Goal: Task Accomplishment & Management: Manage account settings

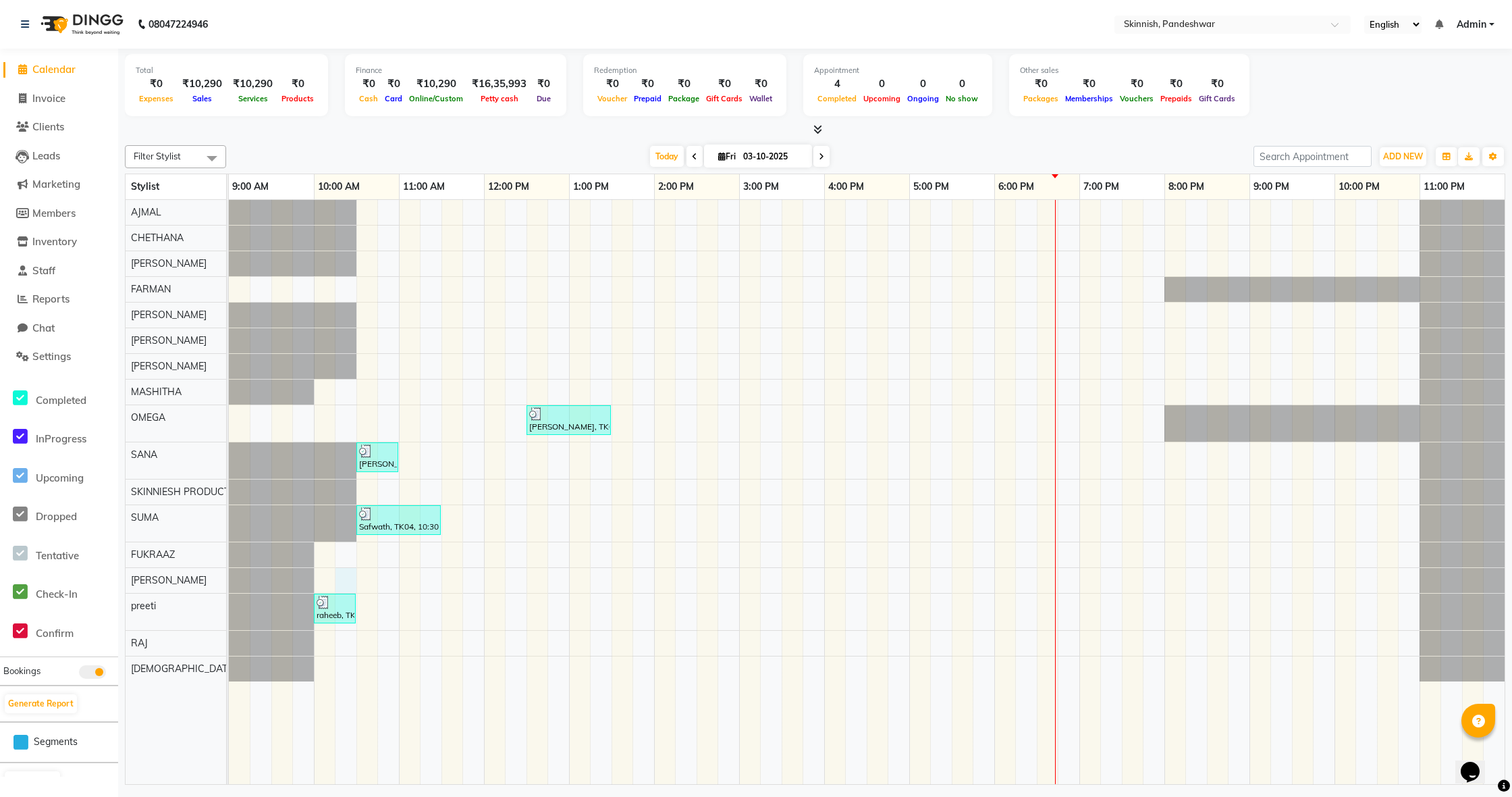
click at [342, 579] on div "[PERSON_NAME], TK03, 12:30 PM-01:30 PM, Advanced Facial TherapyKorean Glass Ski…" at bounding box center [866, 491] width 1276 height 584
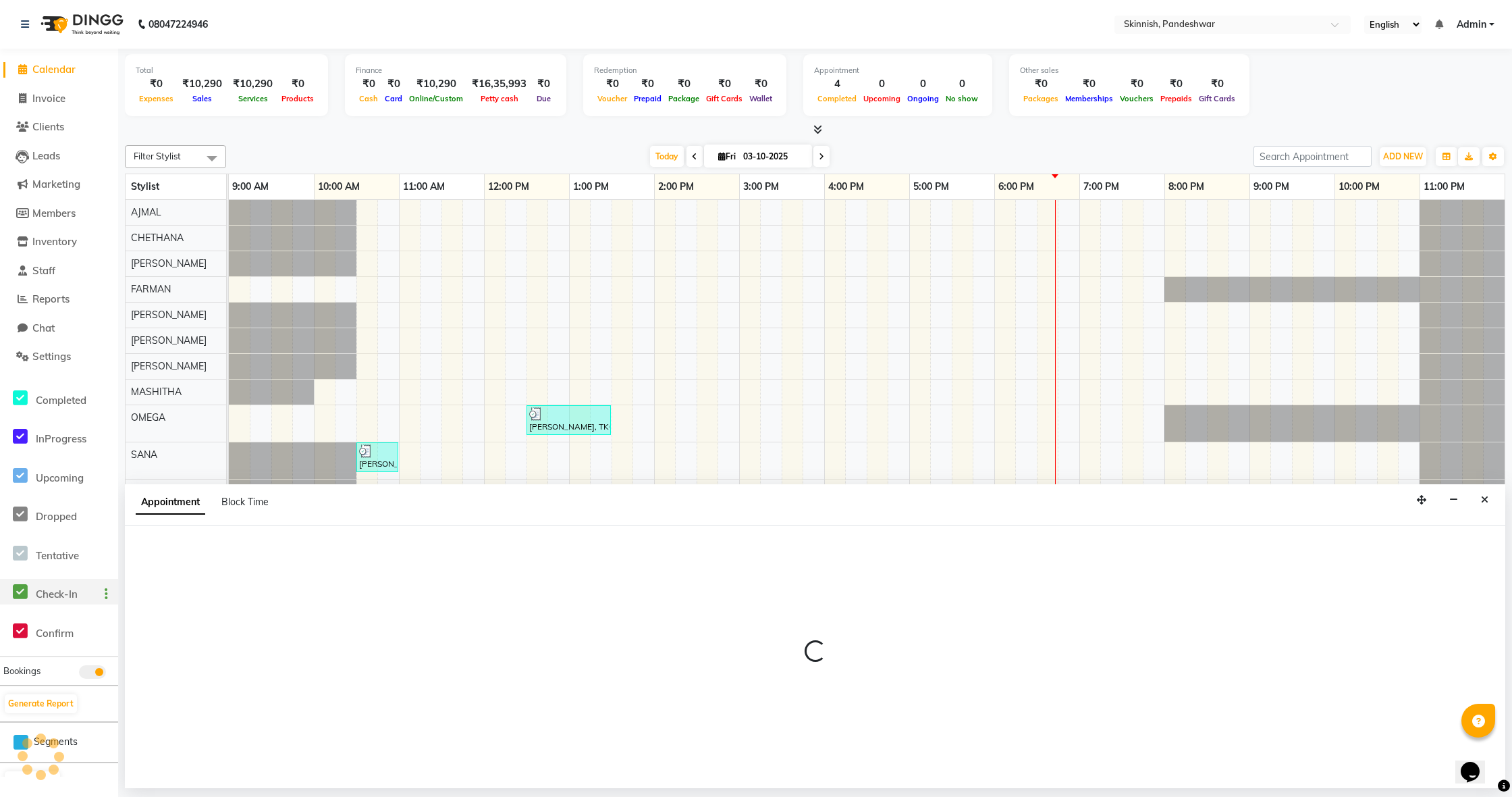
select select "90616"
select select "615"
select select "tentative"
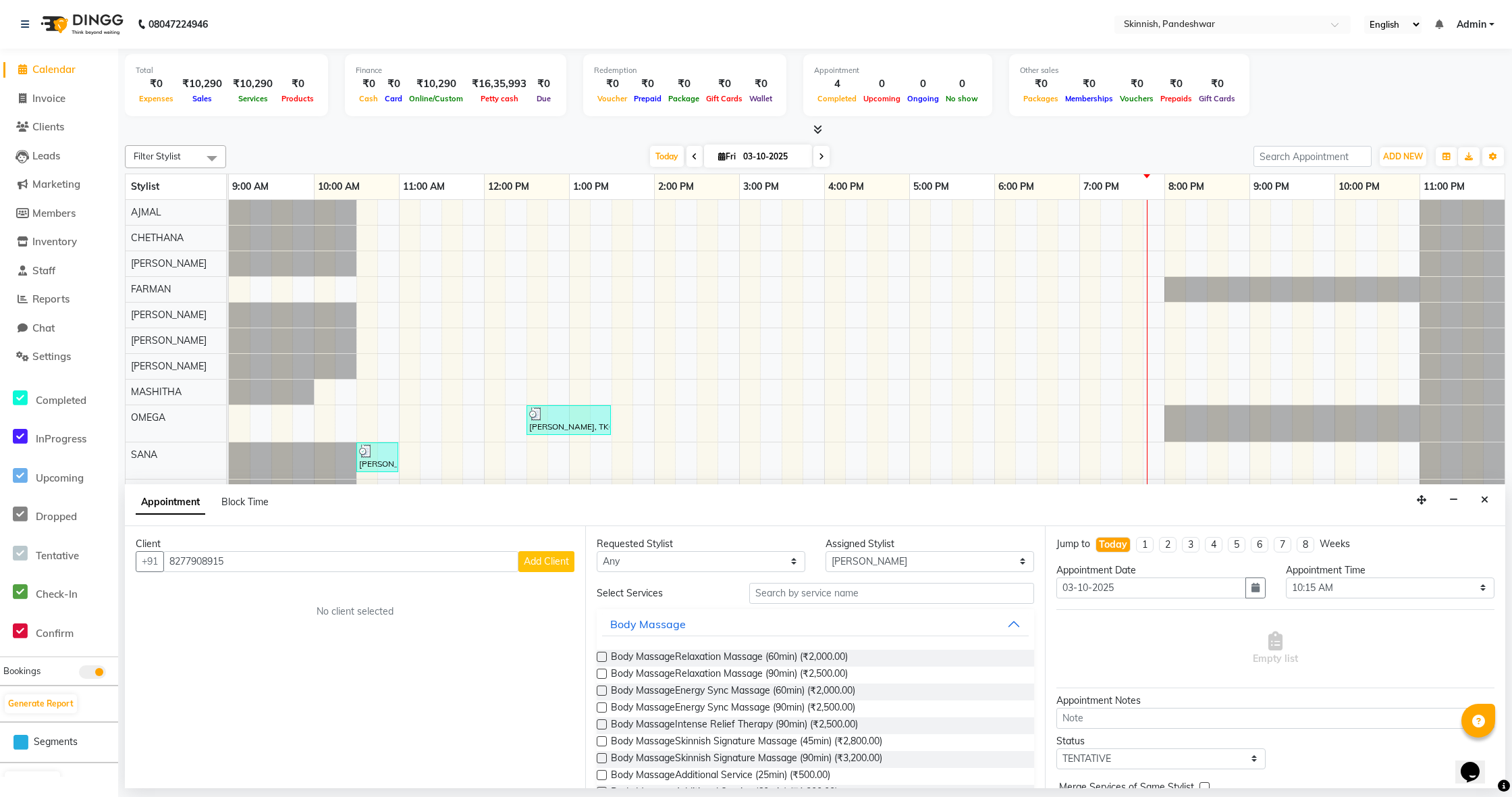
type input "8277908915"
click at [556, 563] on span "Add Client" at bounding box center [546, 561] width 45 height 12
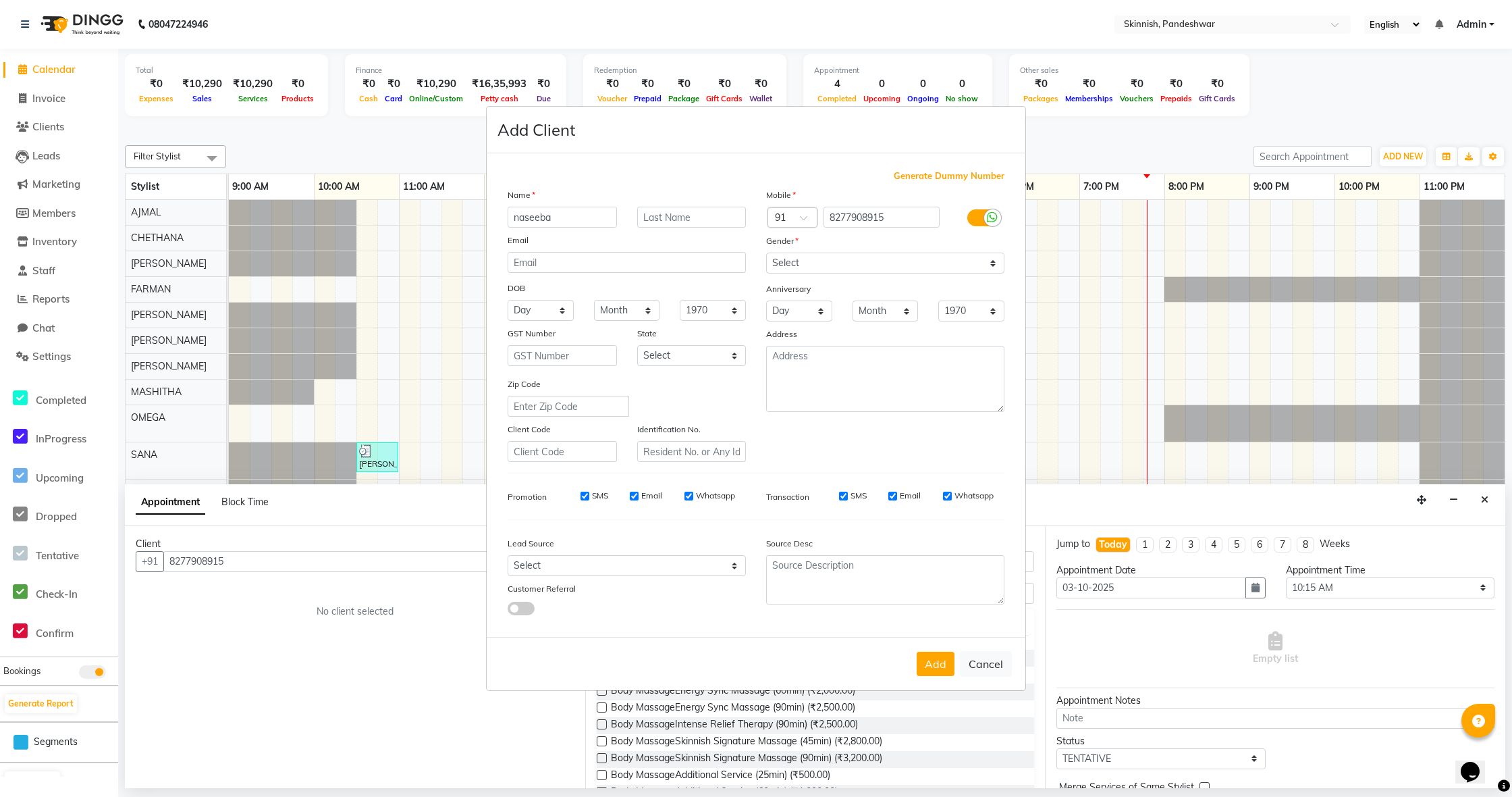
type input "naseeba"
select select "[DEMOGRAPHIC_DATA]"
click at [937, 667] on button "Add" at bounding box center [936, 664] width 38 height 24
select select
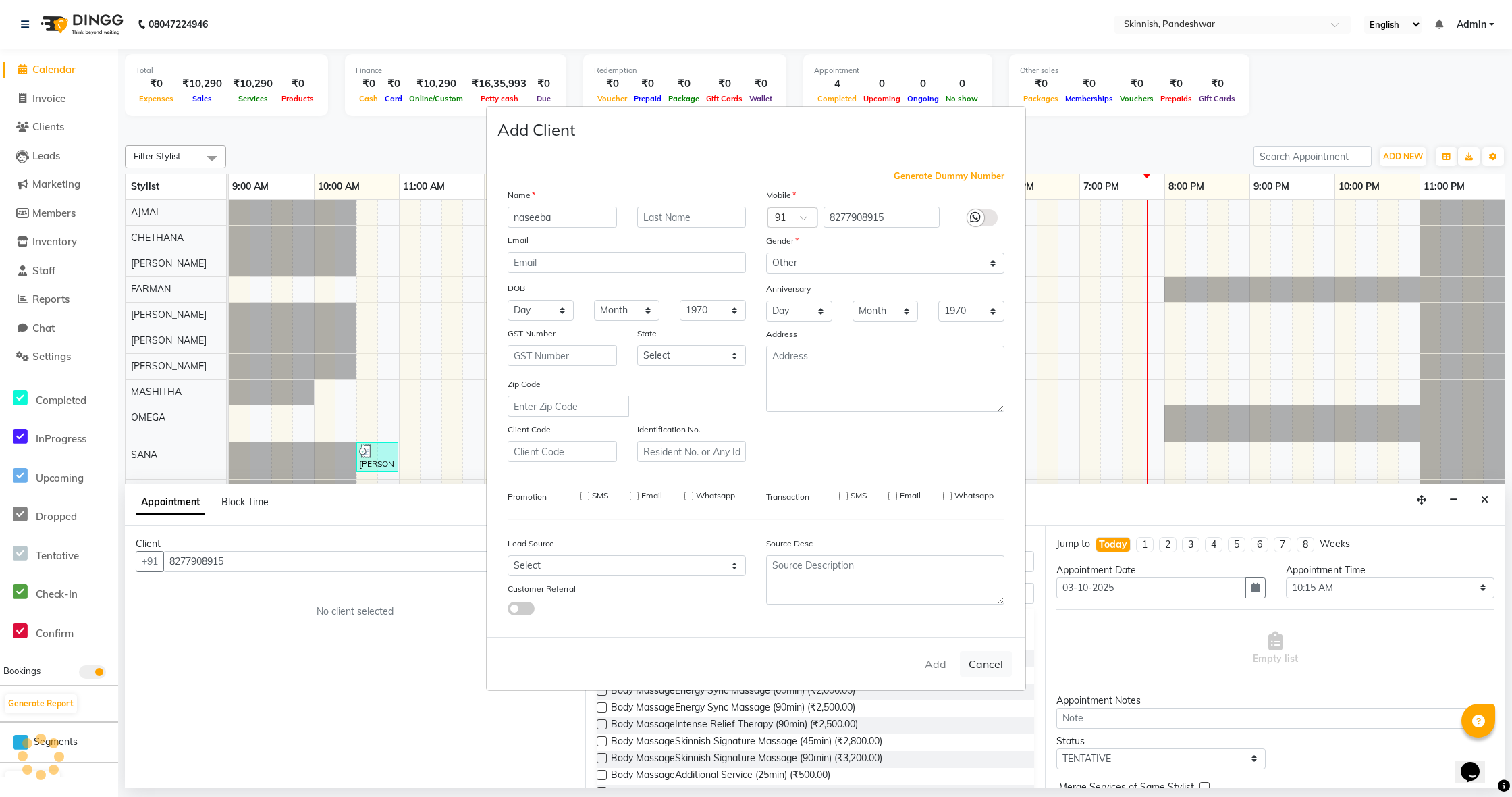
select select
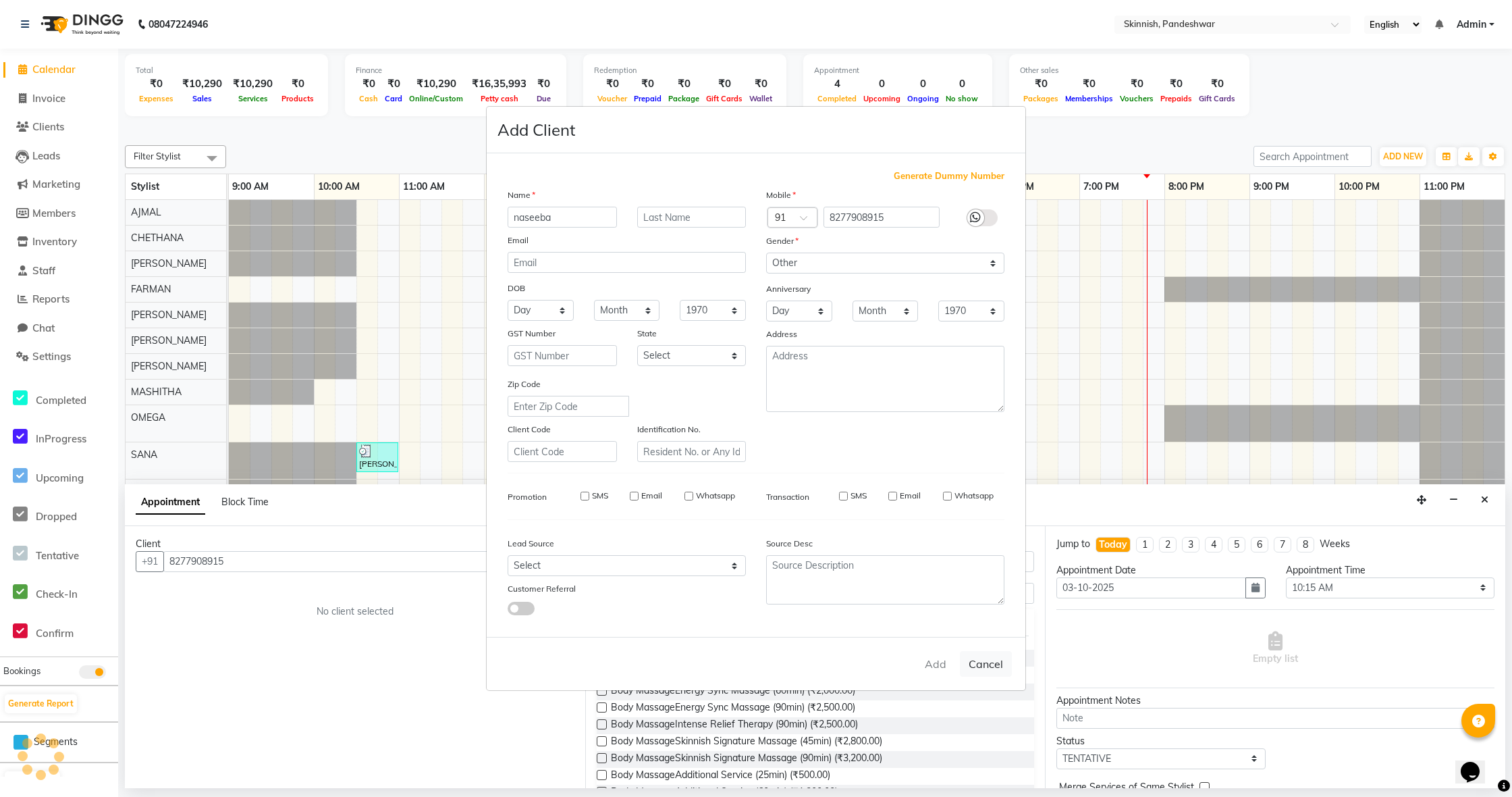
checkbox input "false"
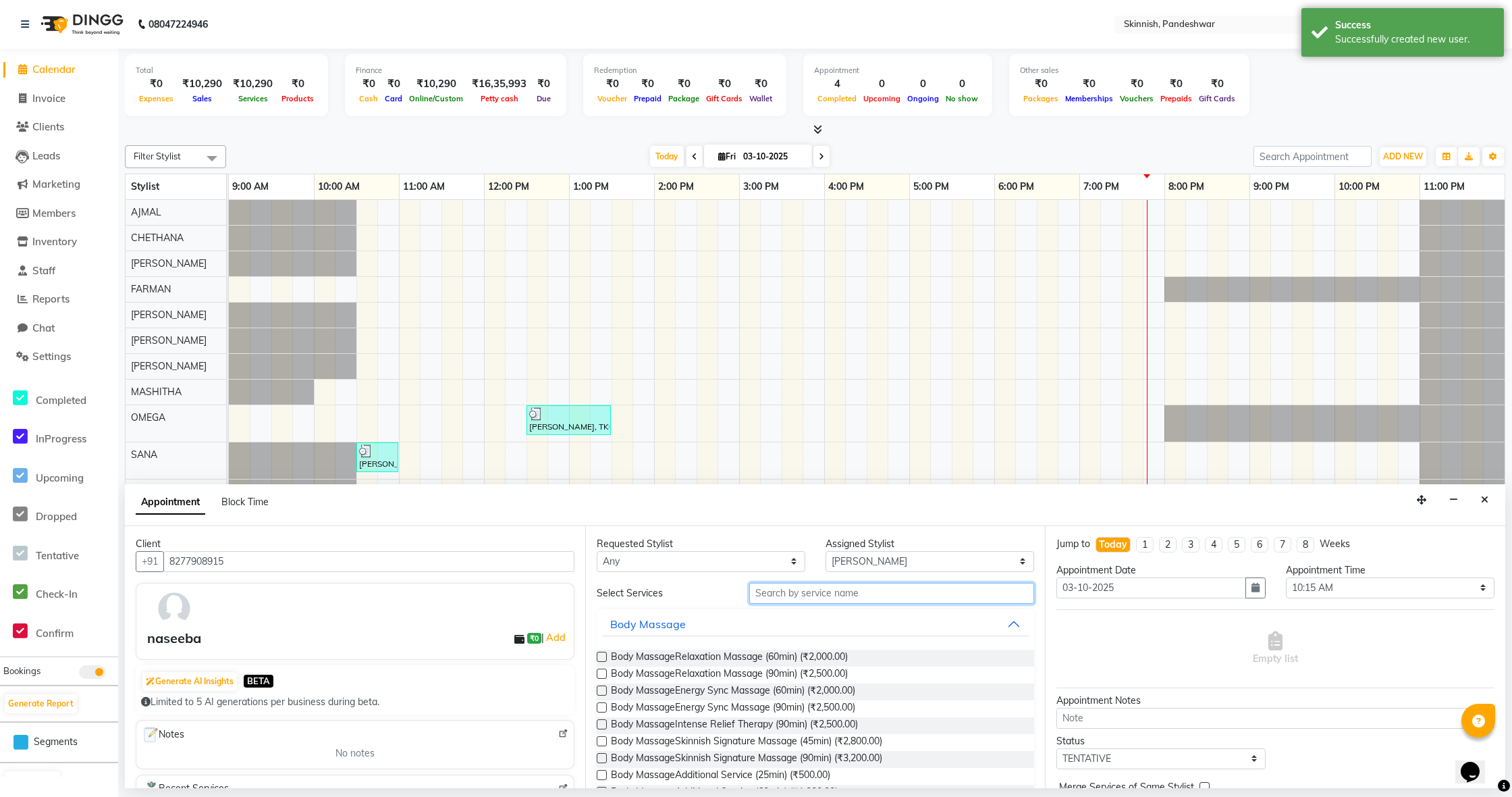
click at [849, 594] on input "text" at bounding box center [891, 593] width 285 height 21
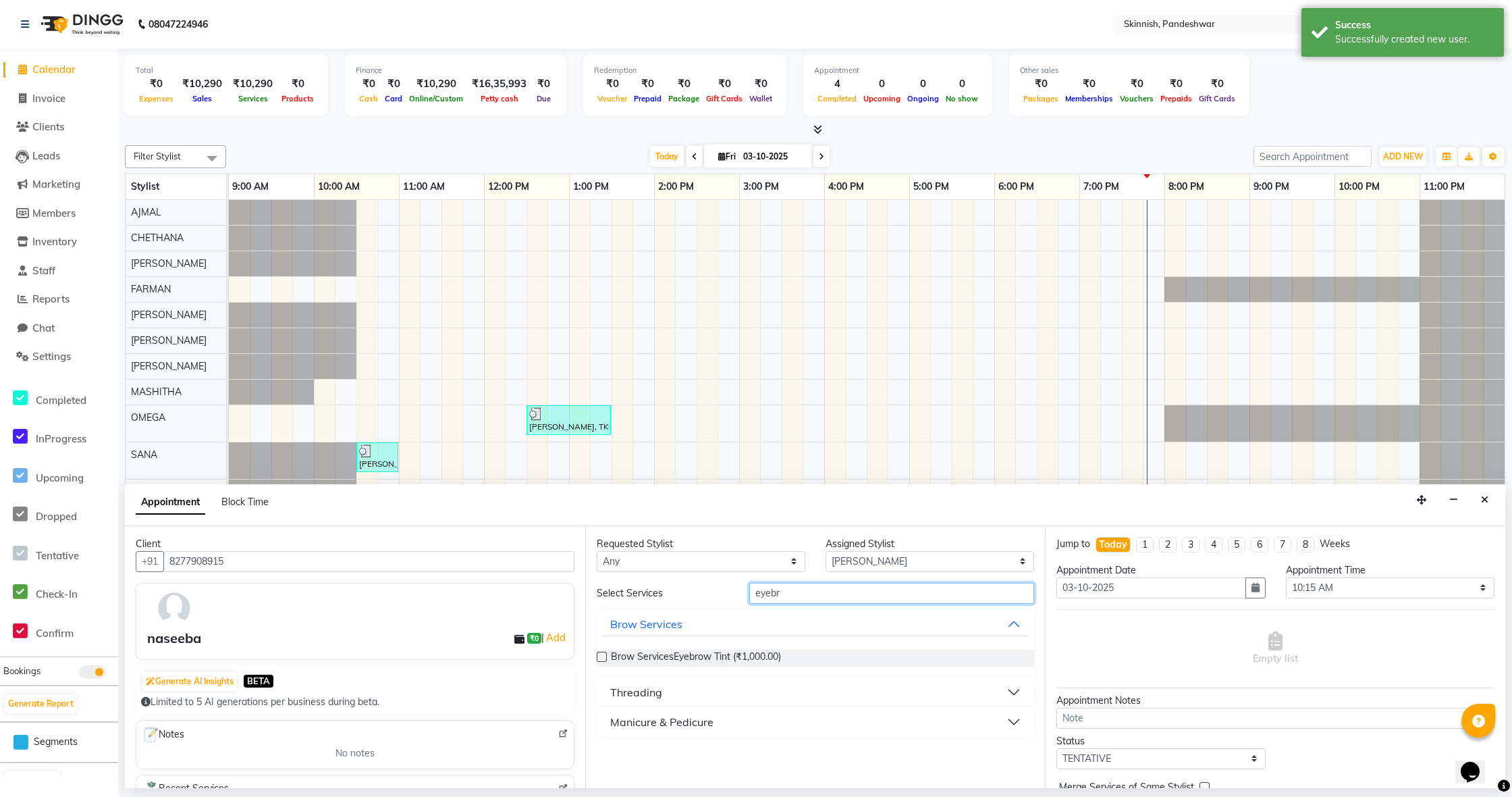
type input "eyebr"
drag, startPoint x: 599, startPoint y: 722, endPoint x: 684, endPoint y: 704, distance: 86.9
click at [598, 722] on label at bounding box center [602, 725] width 10 height 10
click at [598, 722] on input "checkbox" at bounding box center [601, 726] width 9 height 9
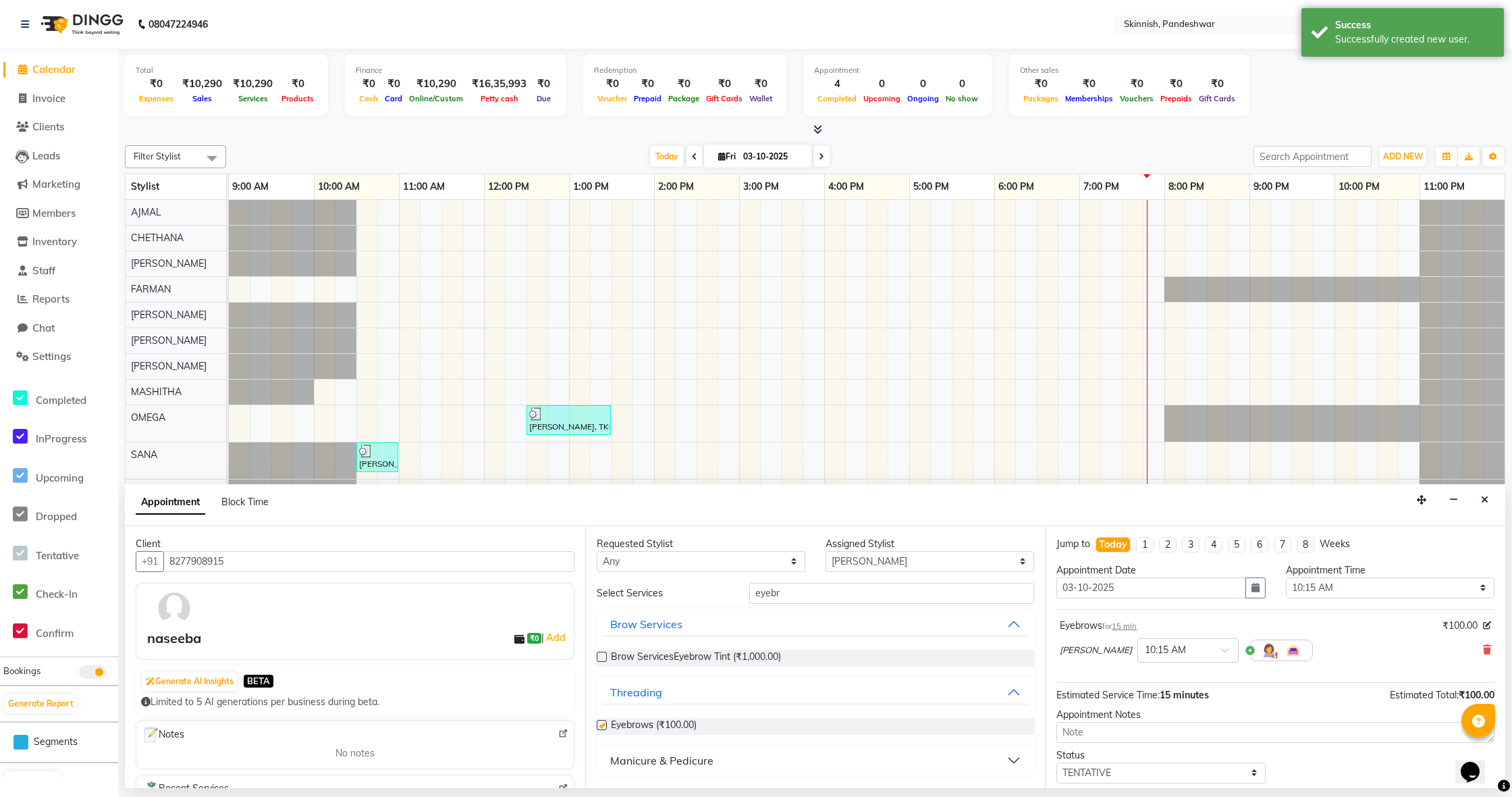
checkbox input "false"
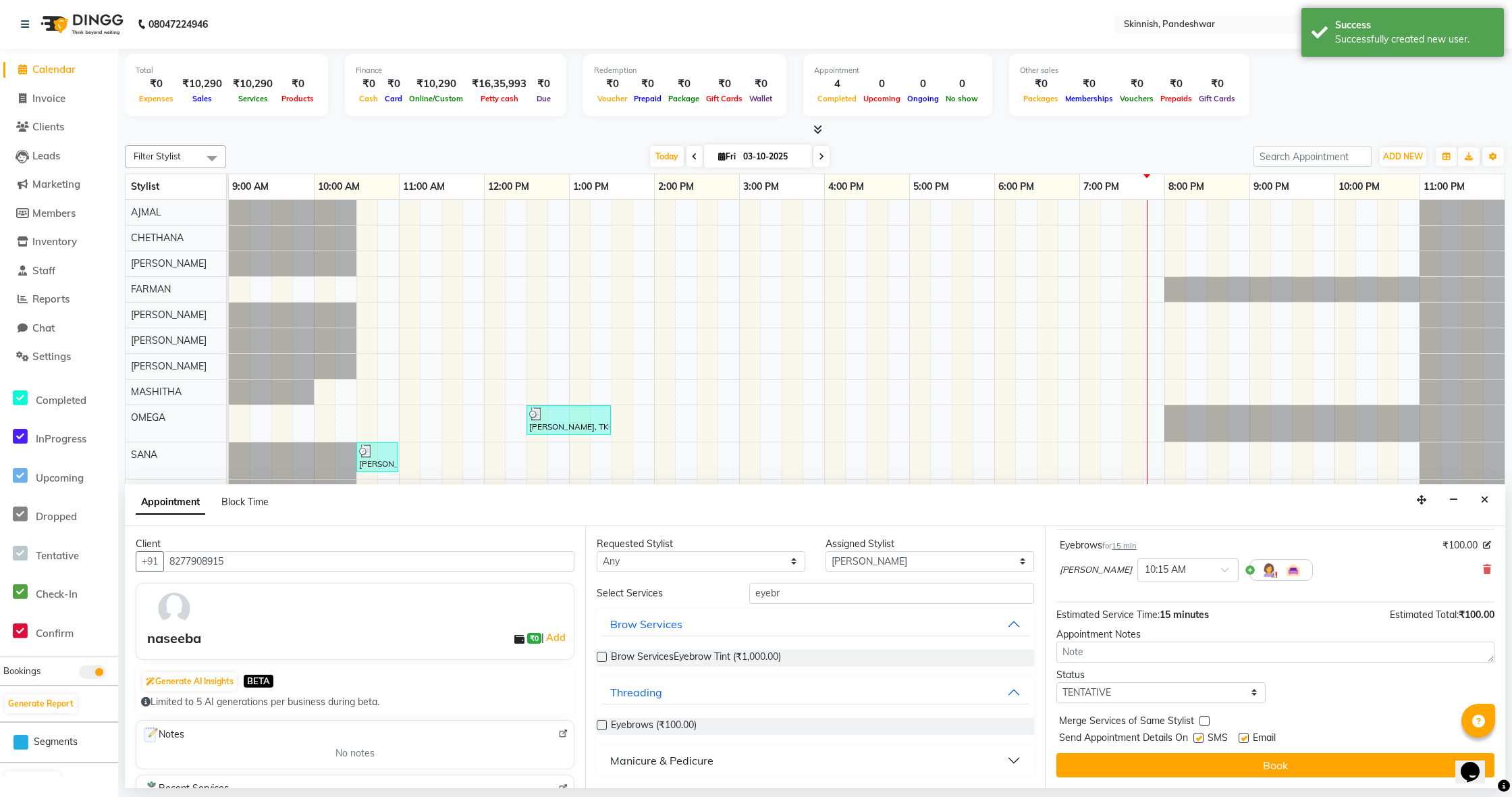
click at [1216, 757] on button "Book" at bounding box center [1276, 765] width 438 height 24
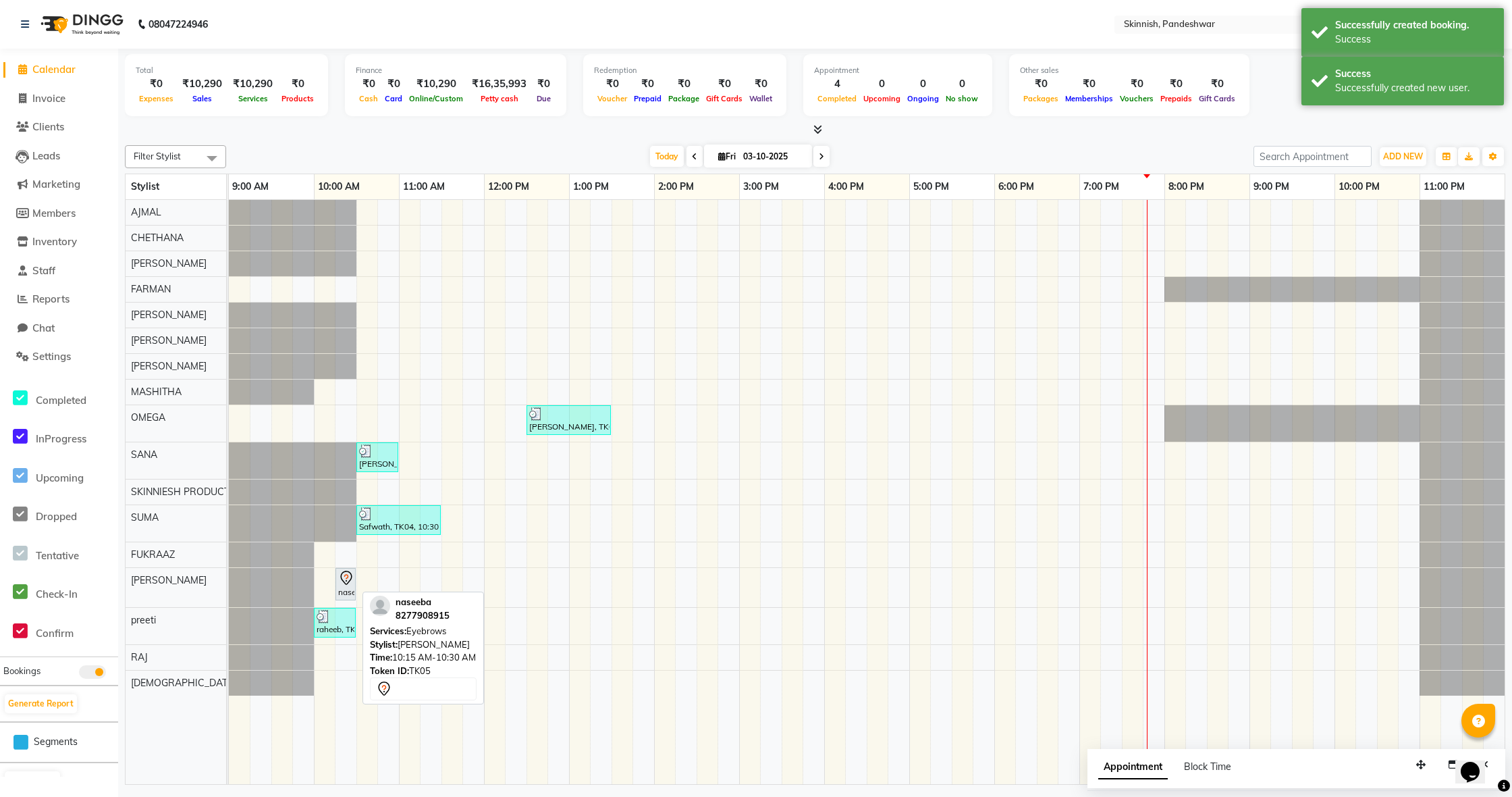
click at [346, 580] on icon at bounding box center [346, 581] width 2 height 2
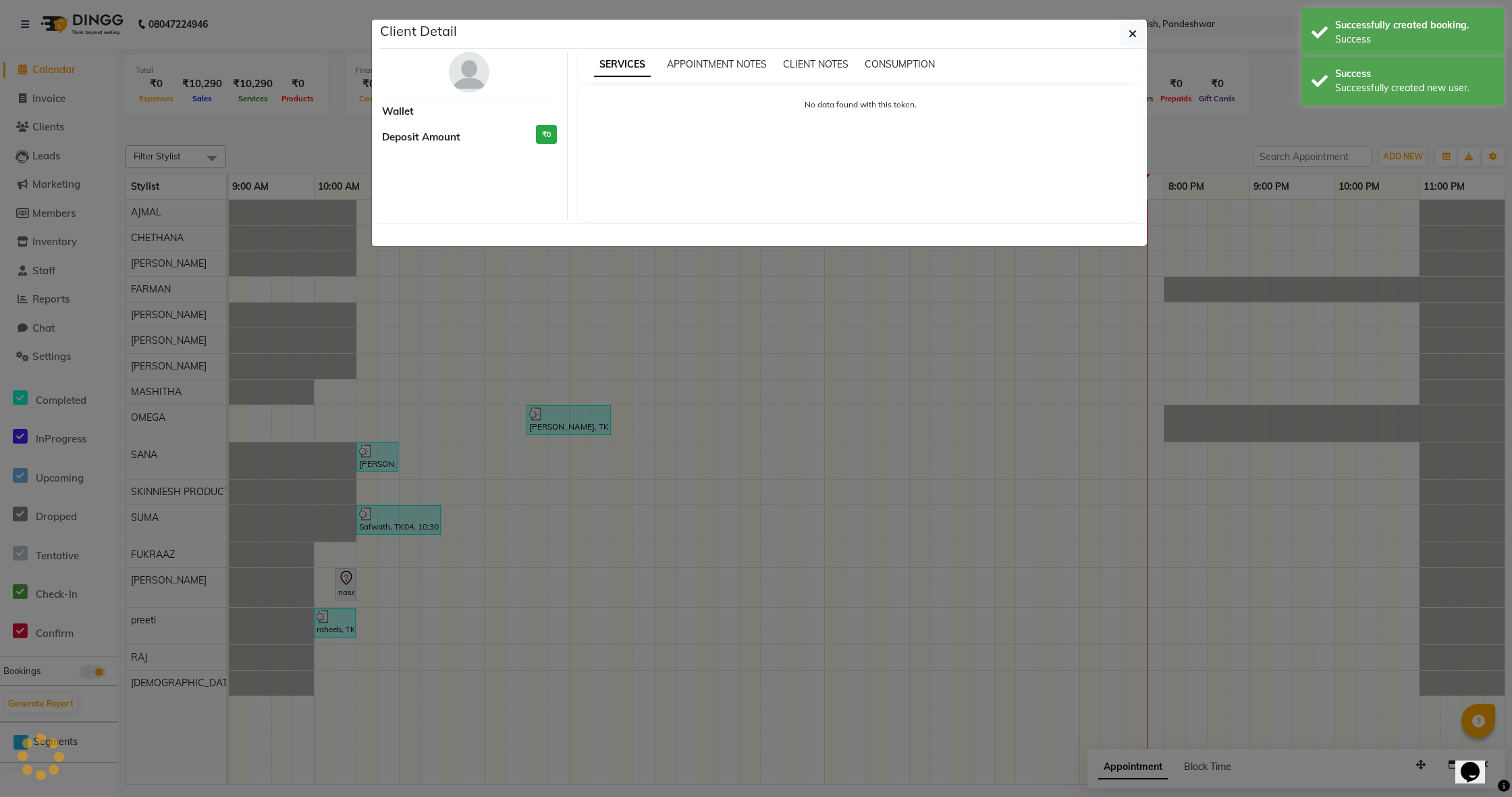
select select "7"
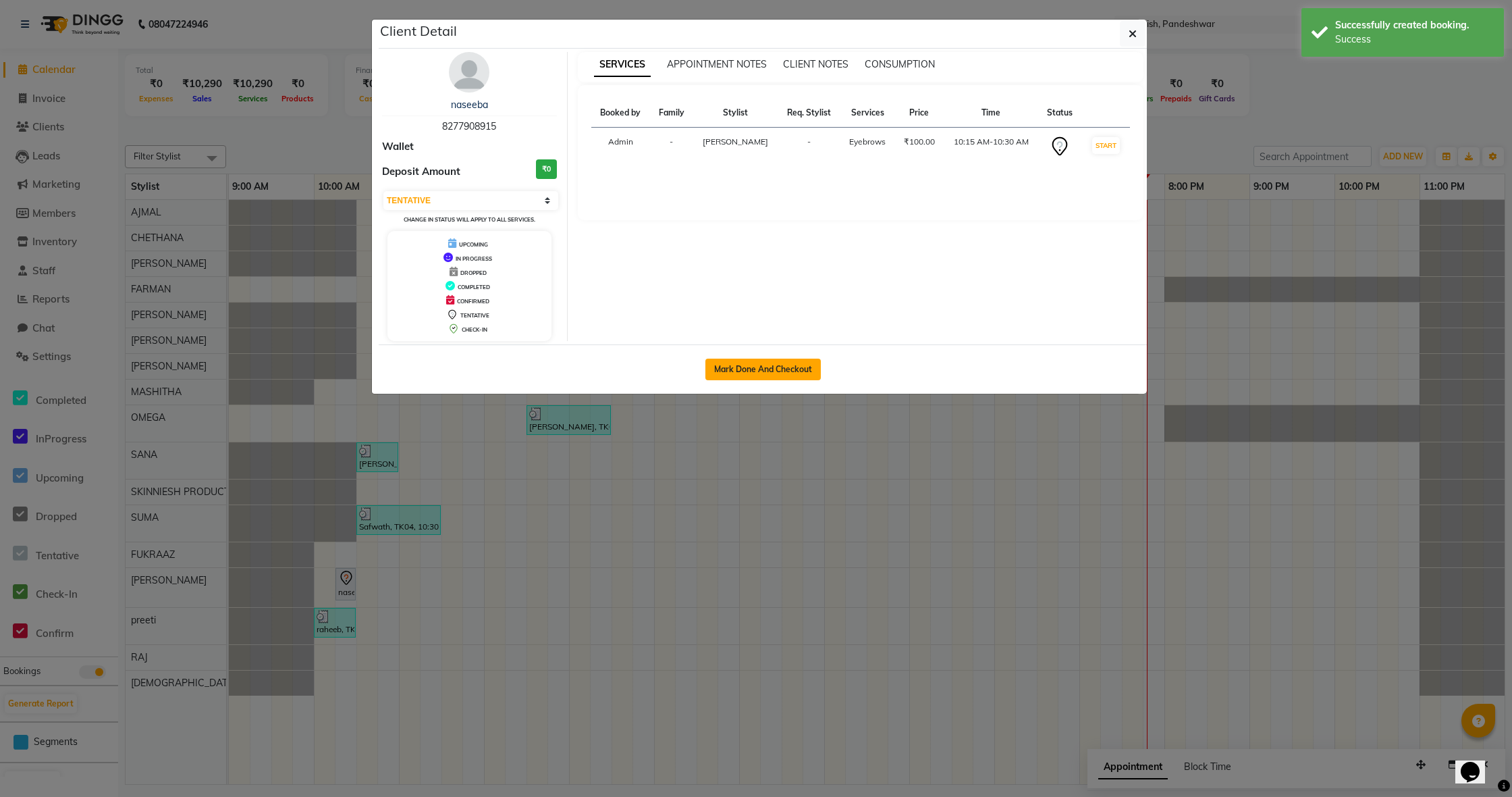
click at [800, 364] on button "Mark Done And Checkout" at bounding box center [763, 369] width 116 height 22
select select "service"
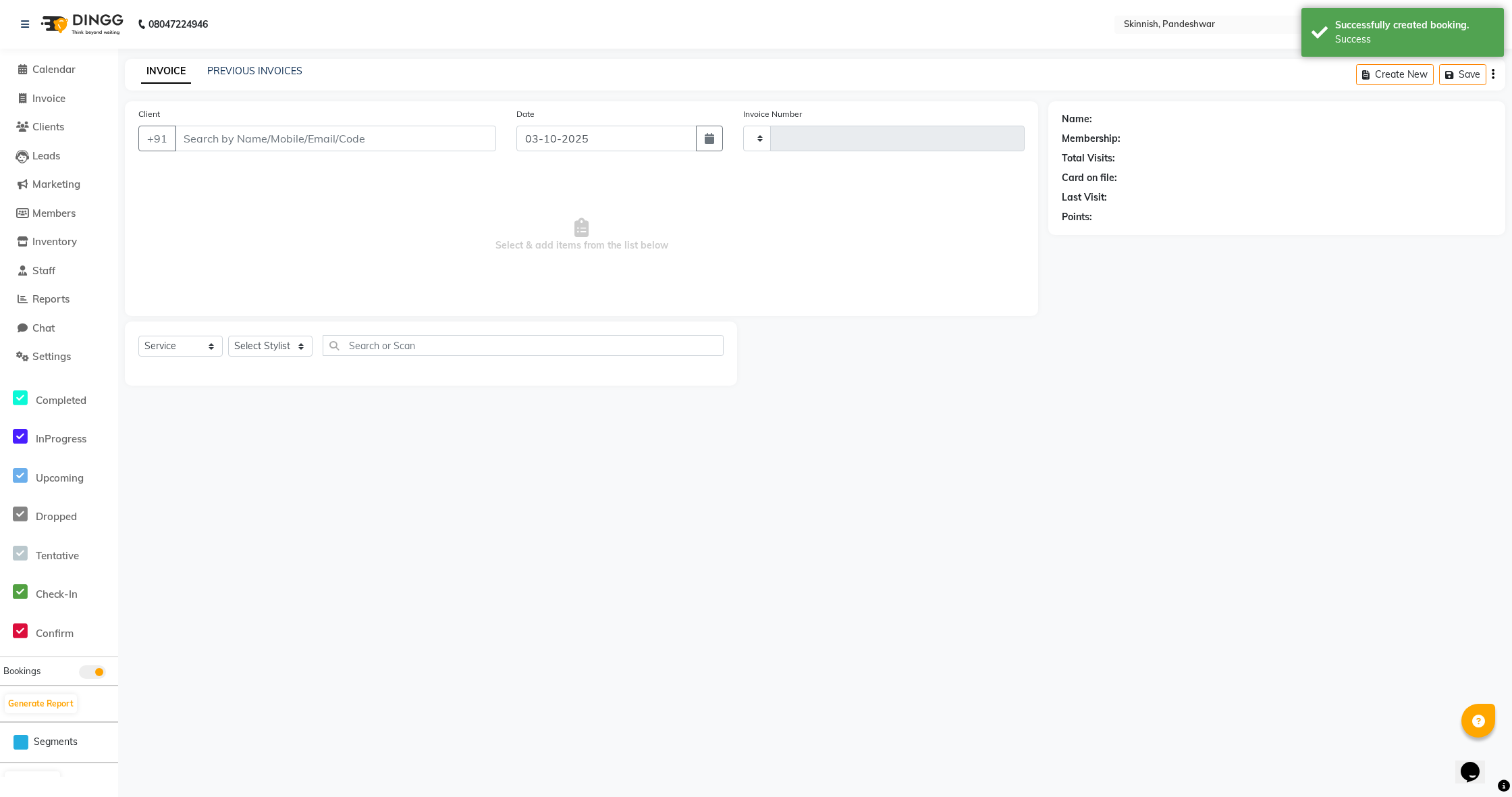
type input "1247"
select select "7886"
type input "8277908915"
select select "90616"
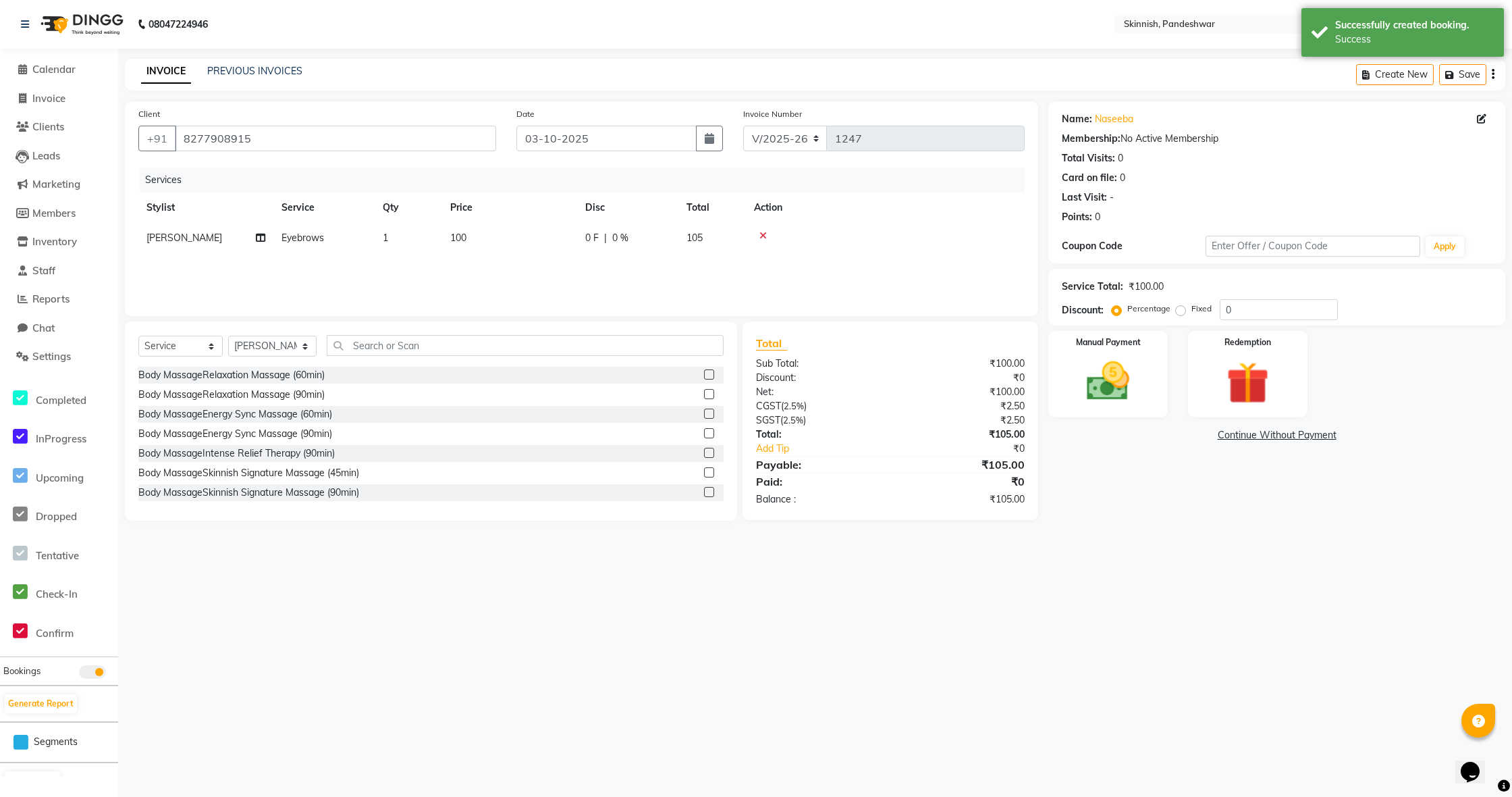
drag, startPoint x: 1180, startPoint y: 311, endPoint x: 1075, endPoint y: 281, distance: 109.2
click at [1191, 309] on label "Fixed" at bounding box center [1200, 308] width 20 height 12
click at [1178, 309] on input "Fixed" at bounding box center [1182, 308] width 9 height 9
radio input "true"
click at [1263, 311] on input "0" at bounding box center [1278, 309] width 118 height 21
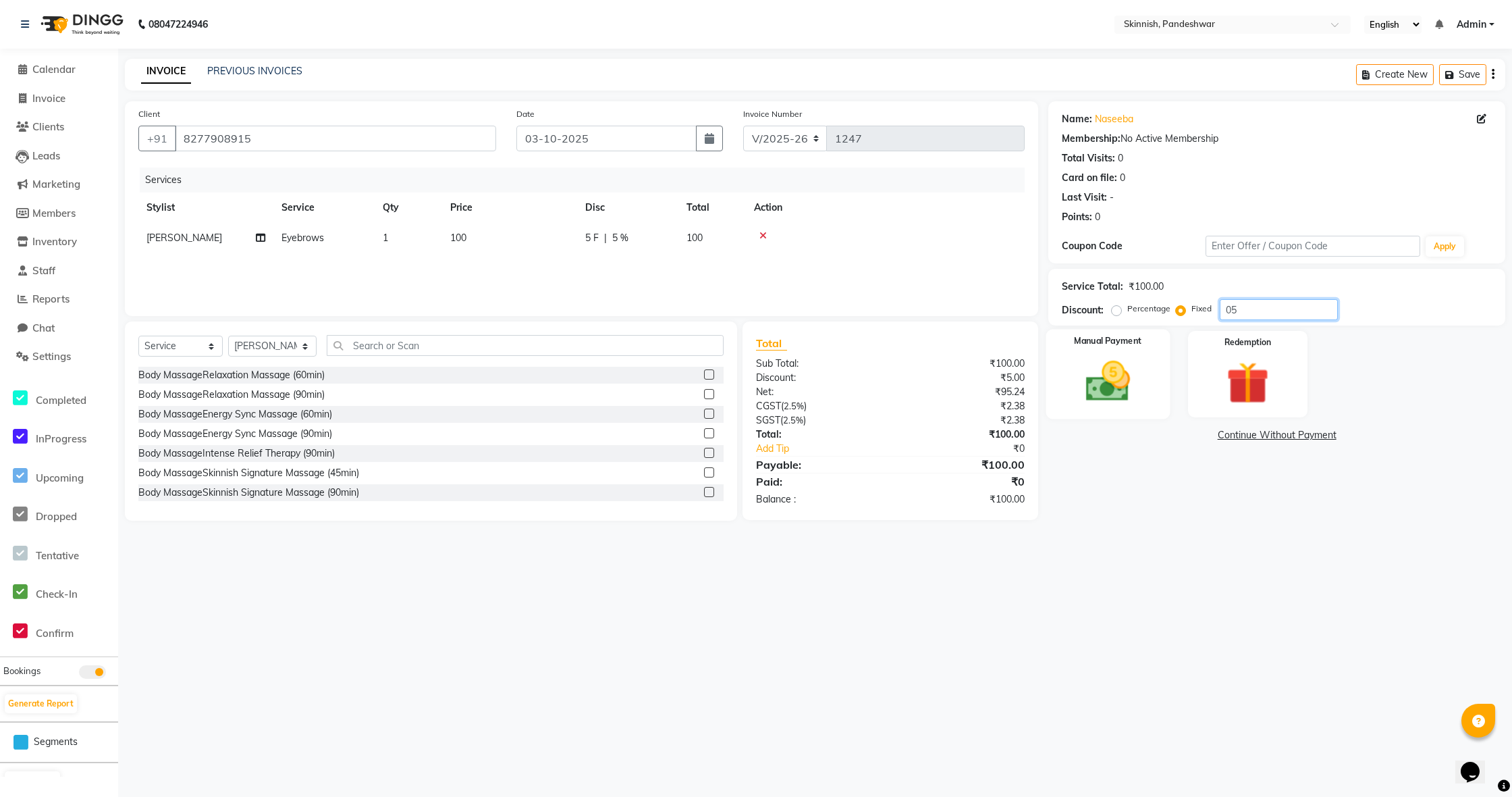
type input "05"
drag, startPoint x: 1135, startPoint y: 399, endPoint x: 1143, endPoint y: 401, distance: 8.2
click at [1135, 399] on img at bounding box center [1108, 381] width 72 height 51
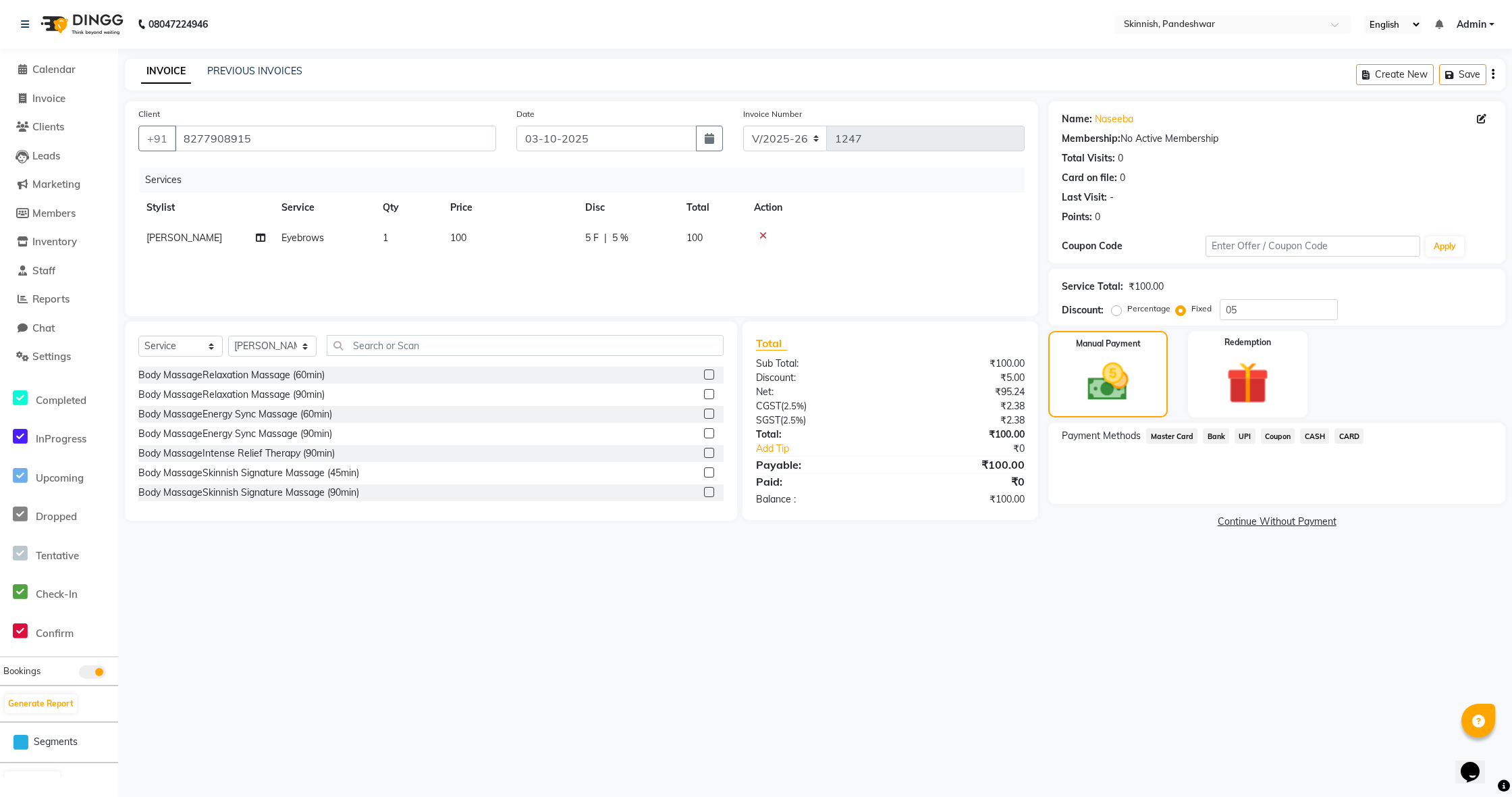
click at [1314, 433] on span "CASH" at bounding box center [1314, 436] width 29 height 16
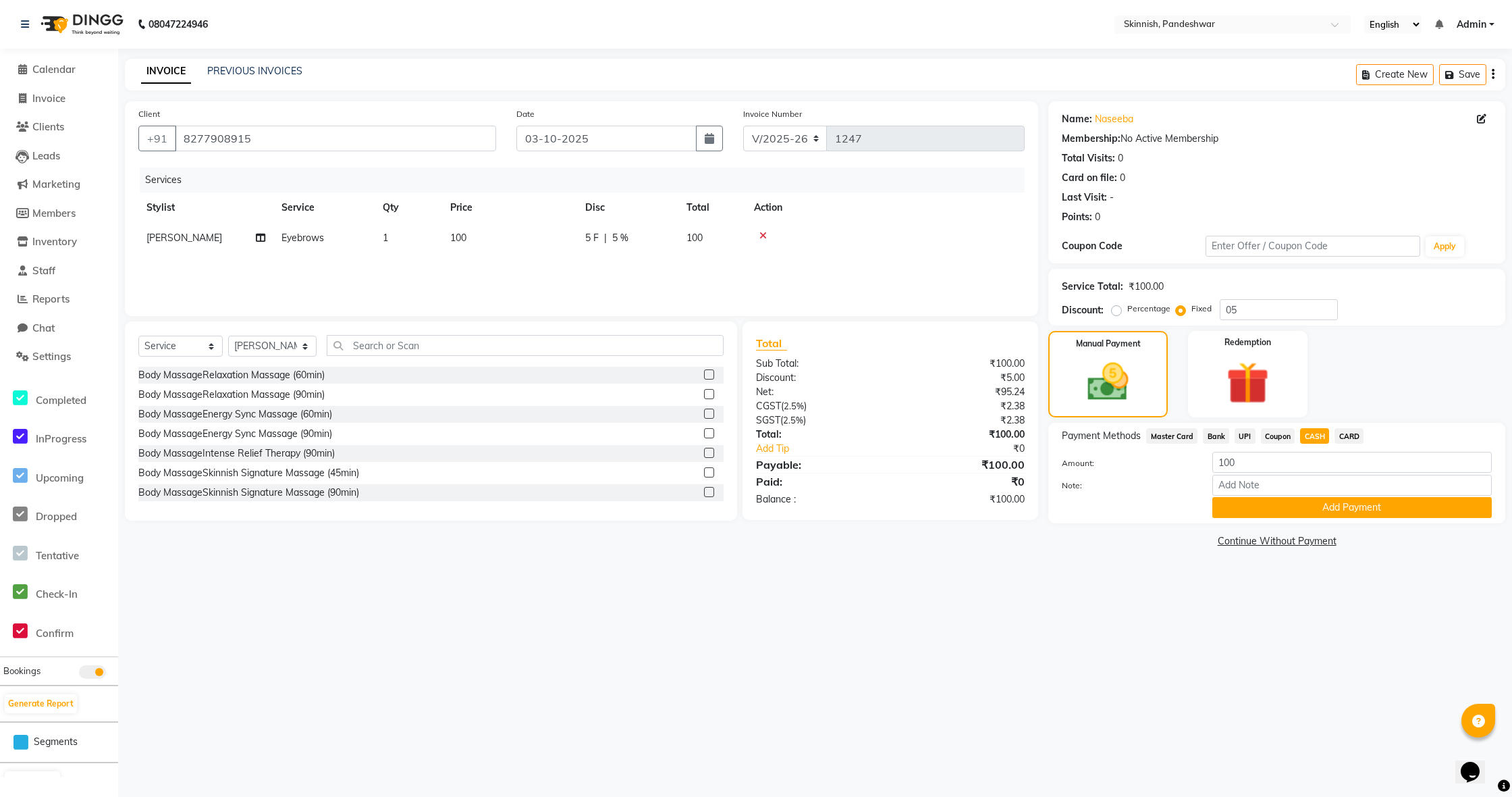
click at [1244, 435] on span "UPI" at bounding box center [1244, 436] width 21 height 16
click at [1314, 432] on span "CASH" at bounding box center [1314, 436] width 29 height 16
click at [1288, 509] on button "Add Payment" at bounding box center [1351, 508] width 280 height 21
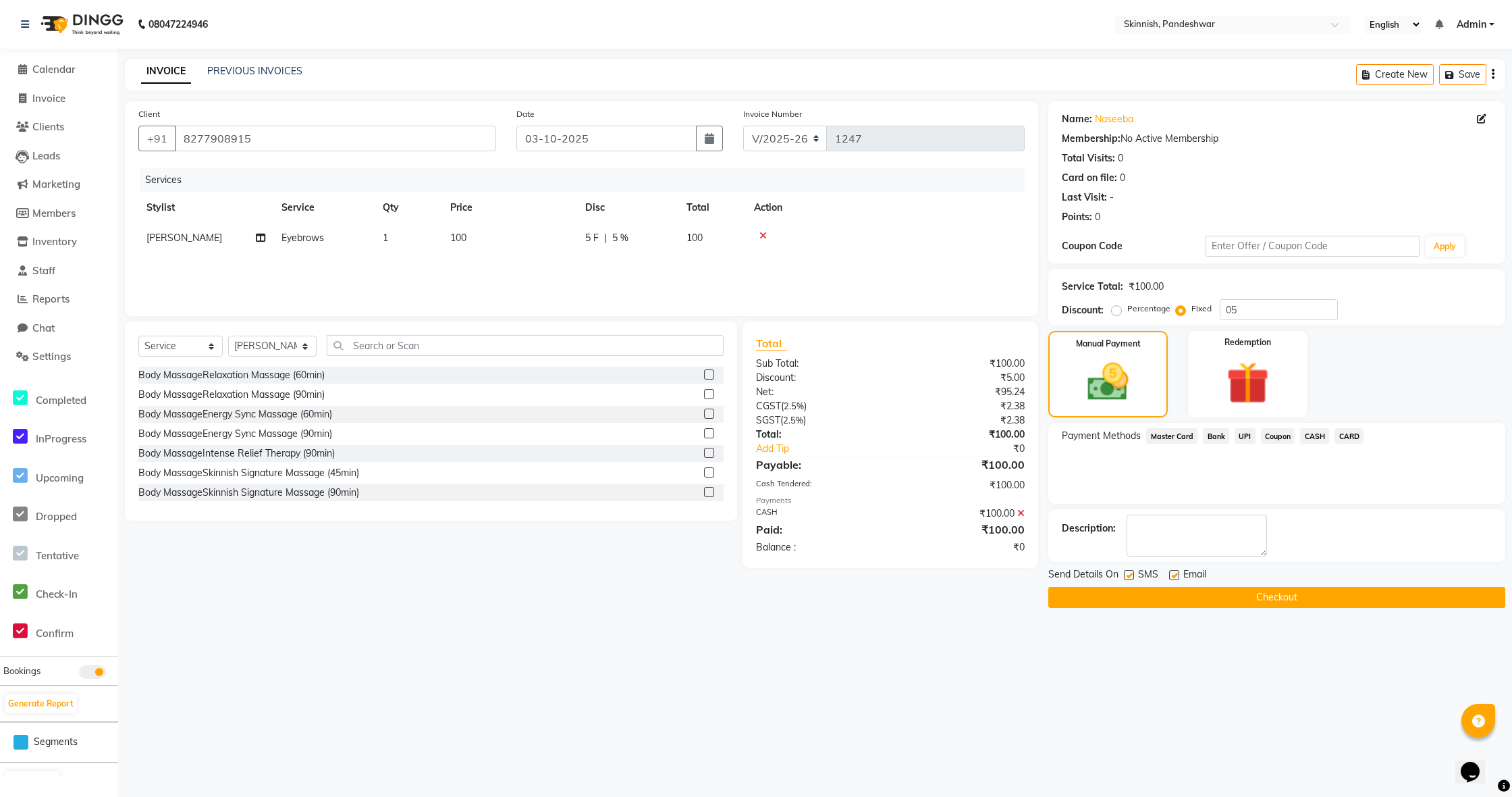
click at [1278, 593] on button "Checkout" at bounding box center [1276, 598] width 457 height 21
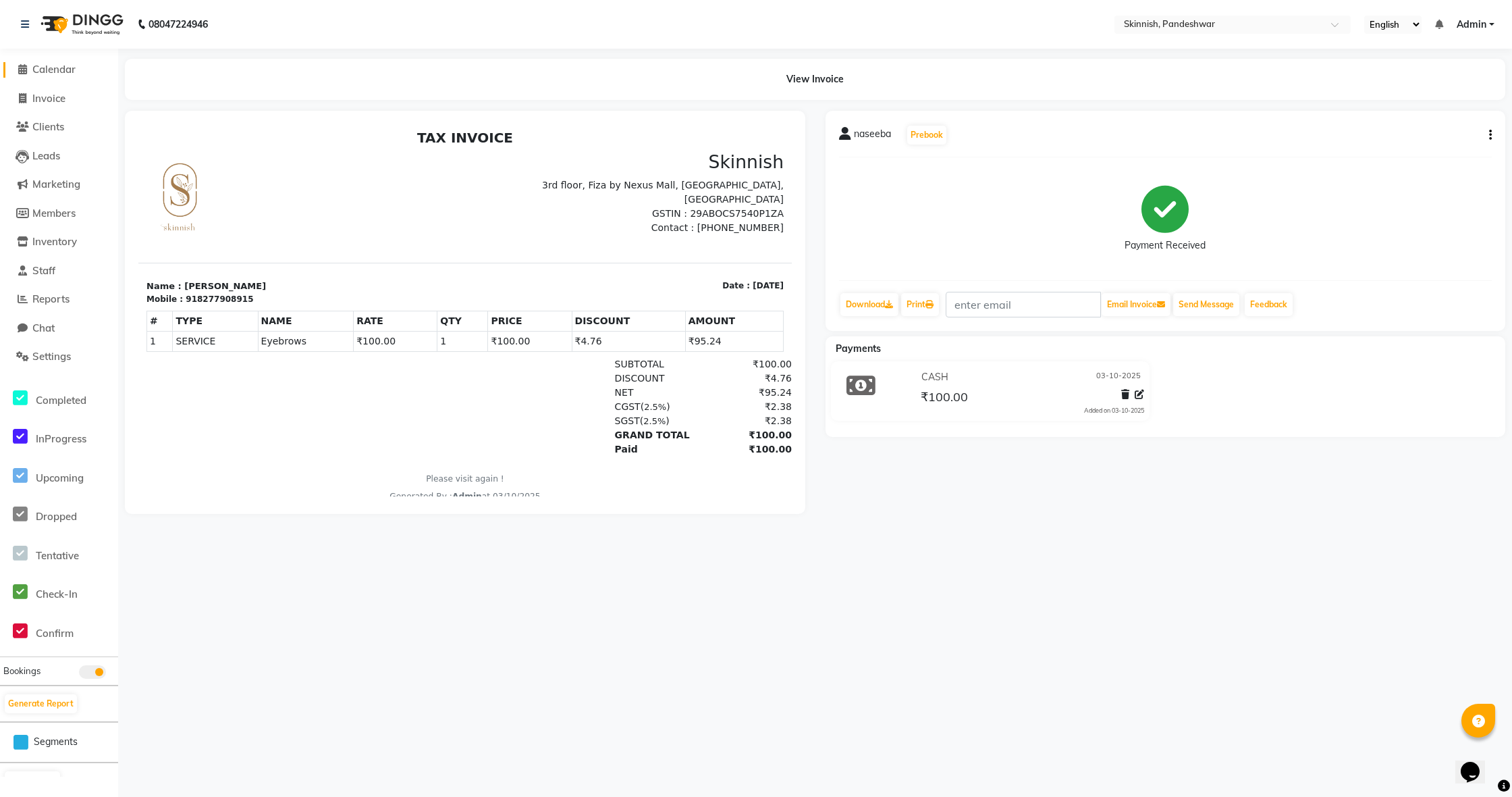
click at [73, 73] on span "Calendar" at bounding box center [54, 69] width 43 height 13
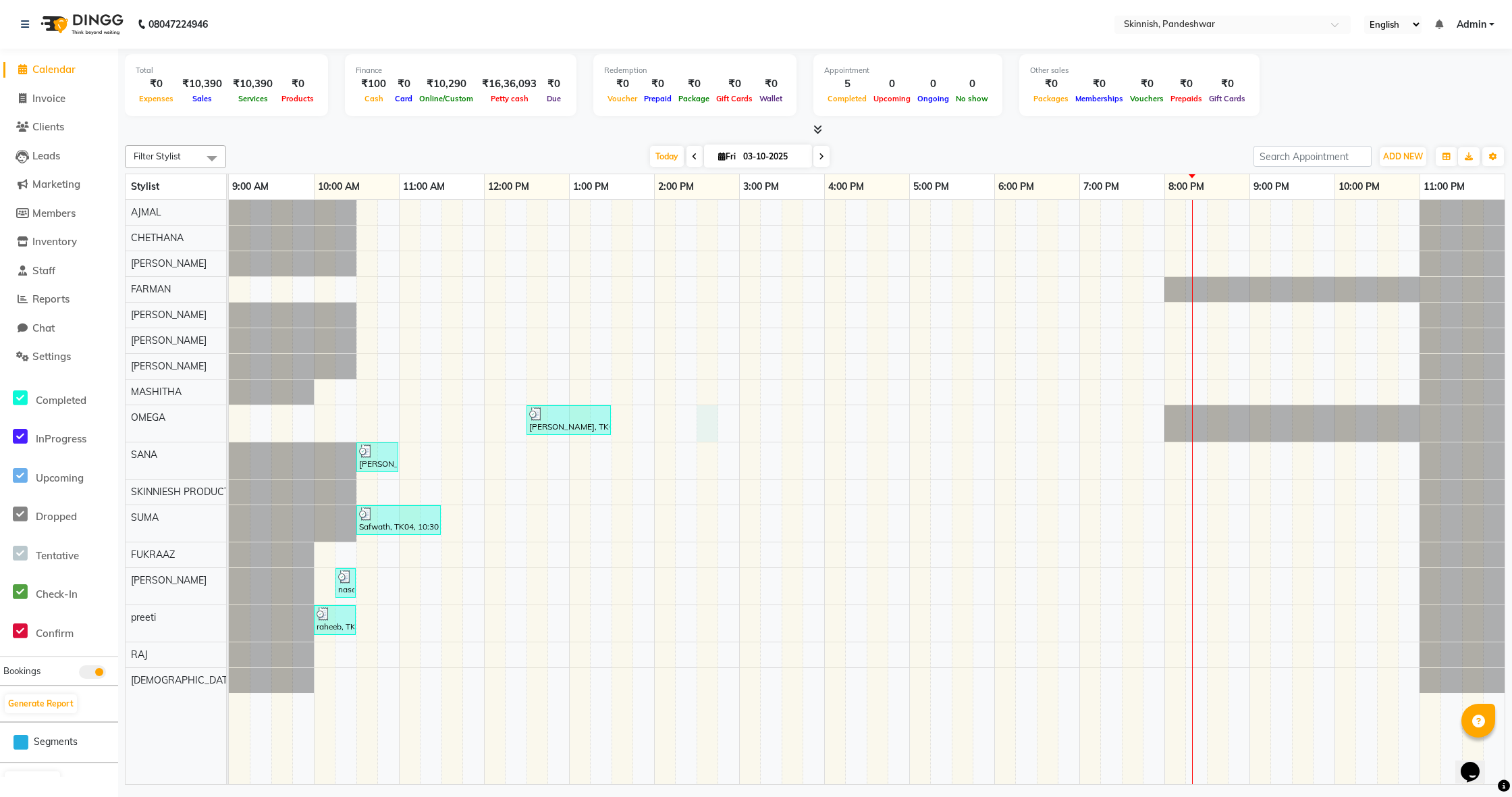
click at [695, 429] on div "[PERSON_NAME], TK03, 12:30 PM-01:30 PM, Advanced Facial TherapyKorean Glass Ski…" at bounding box center [866, 491] width 1276 height 584
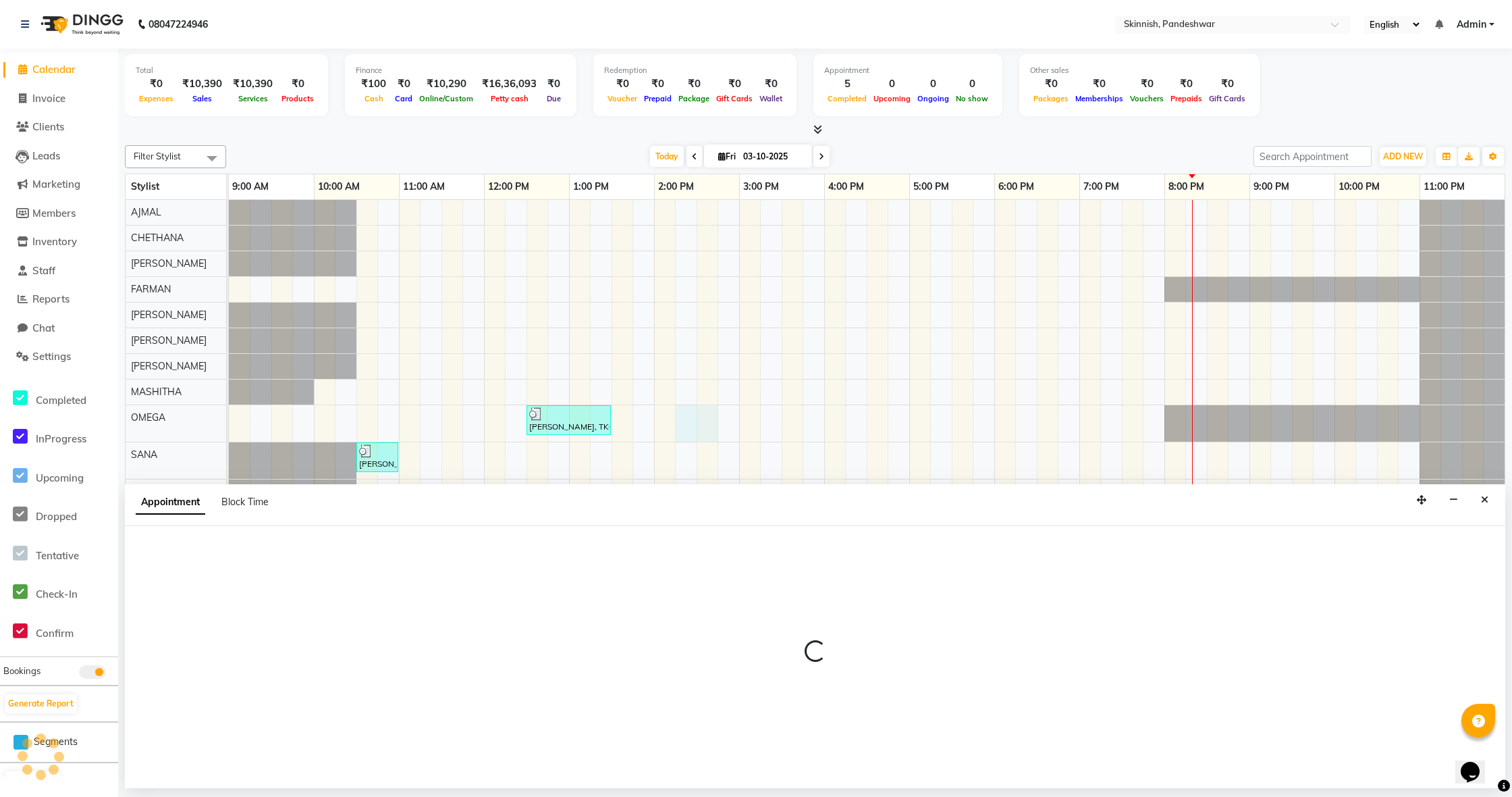
select select "70532"
select select "855"
select select "tentative"
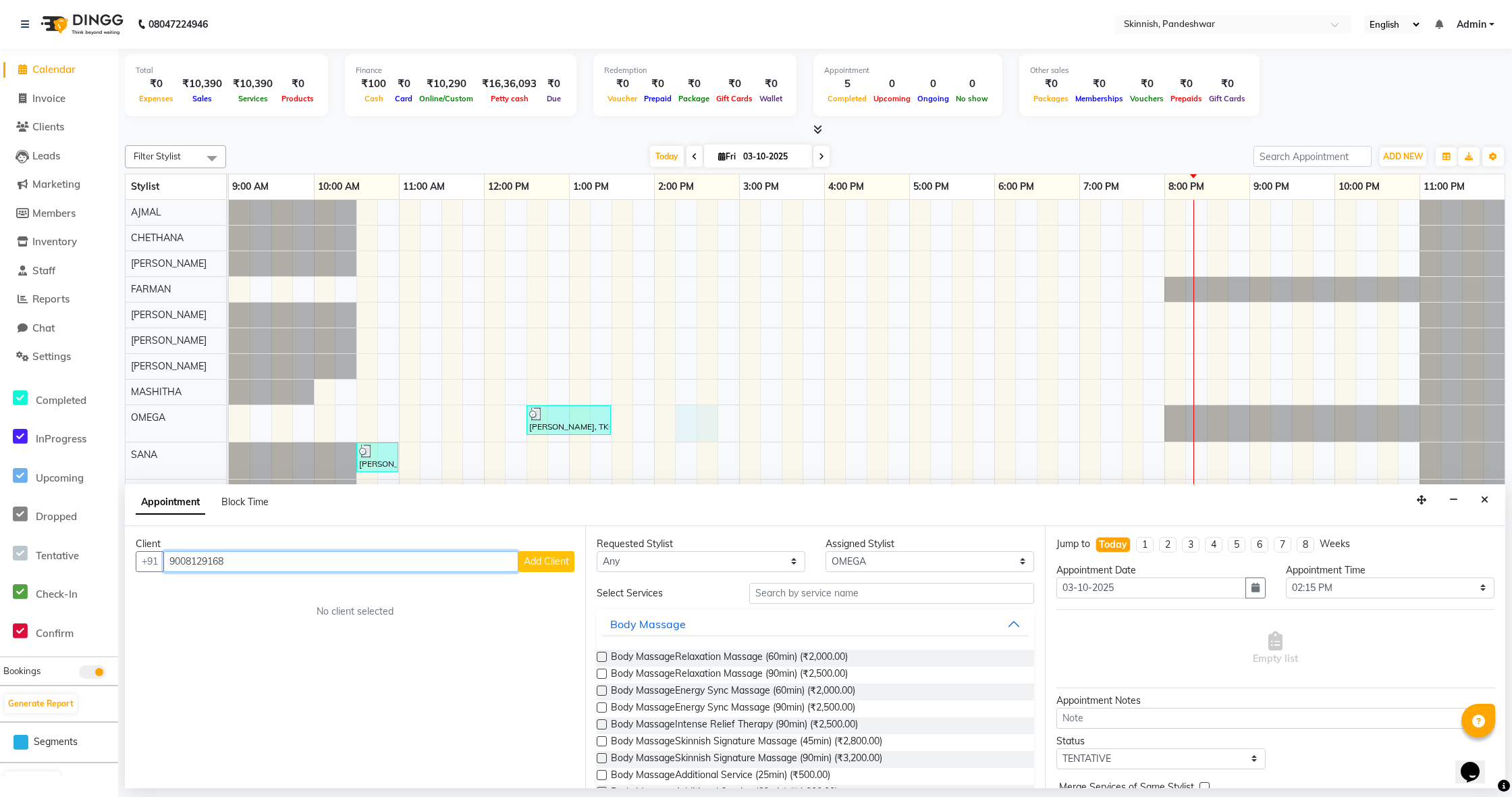
type input "9008129168"
click at [545, 562] on span "Add Client" at bounding box center [546, 561] width 45 height 12
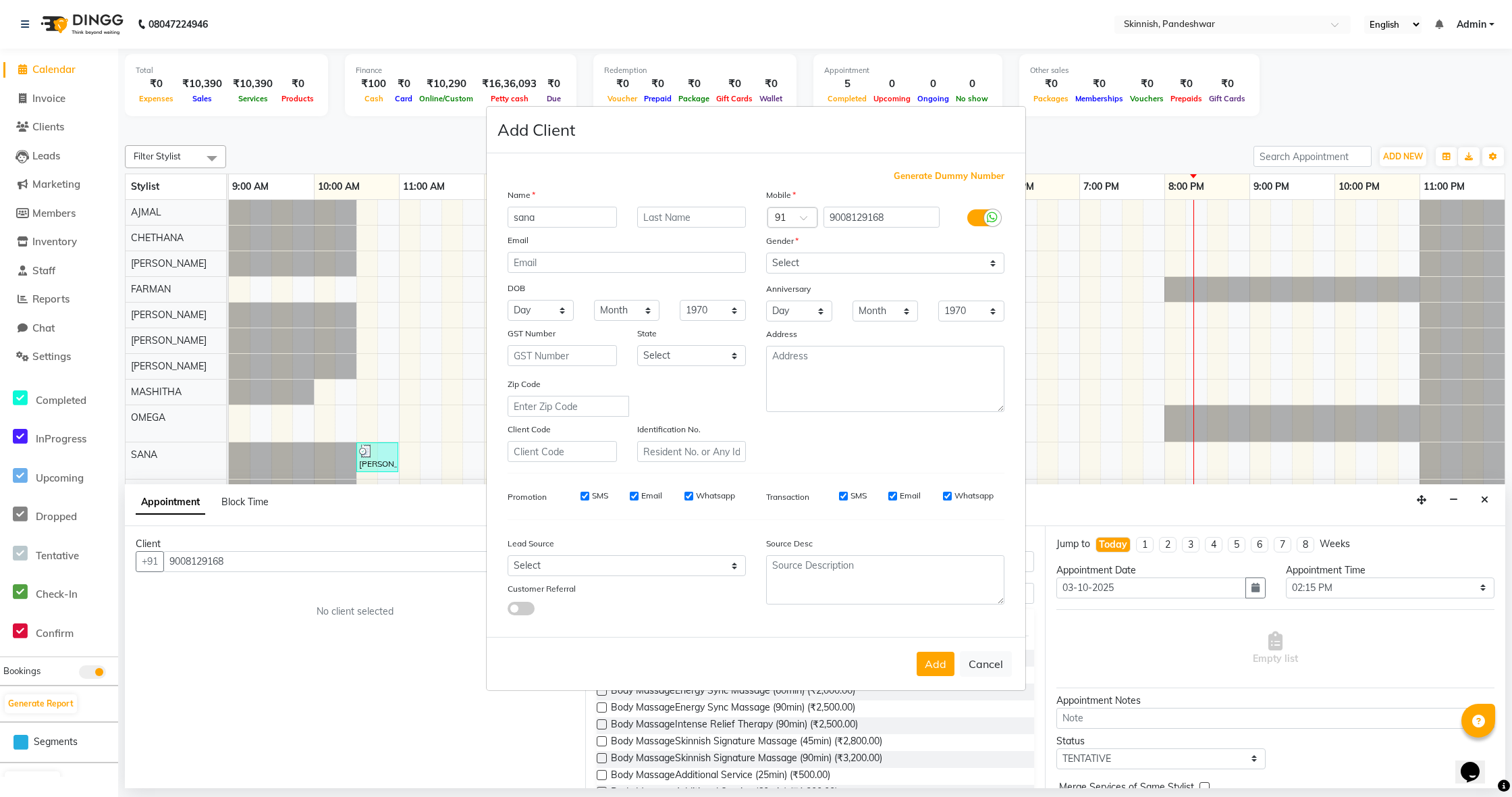
type input "sana"
select select "[DEMOGRAPHIC_DATA]"
drag, startPoint x: 931, startPoint y: 660, endPoint x: 924, endPoint y: 655, distance: 8.6
click at [931, 660] on button "Add" at bounding box center [936, 664] width 38 height 24
select select
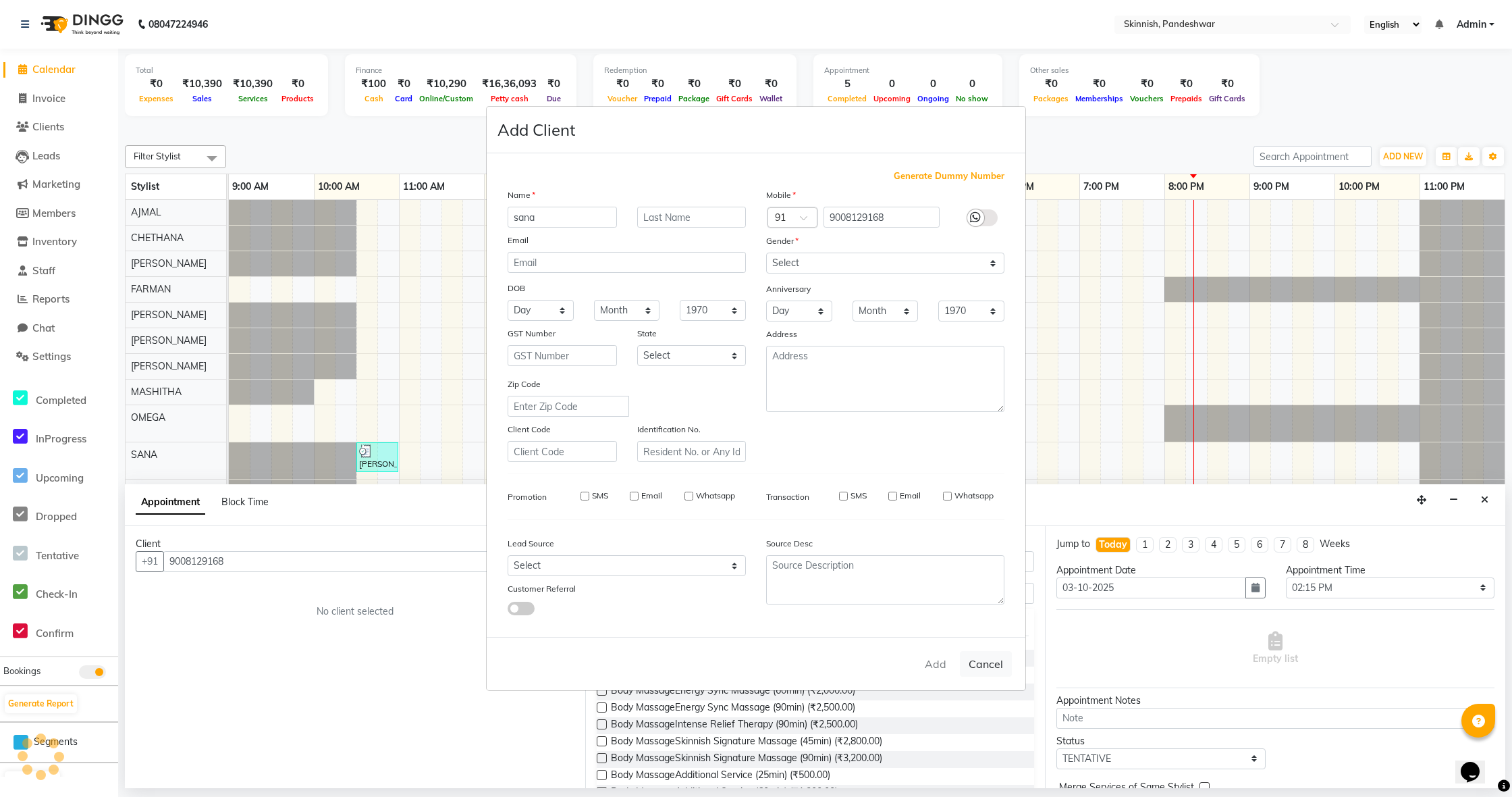
select select
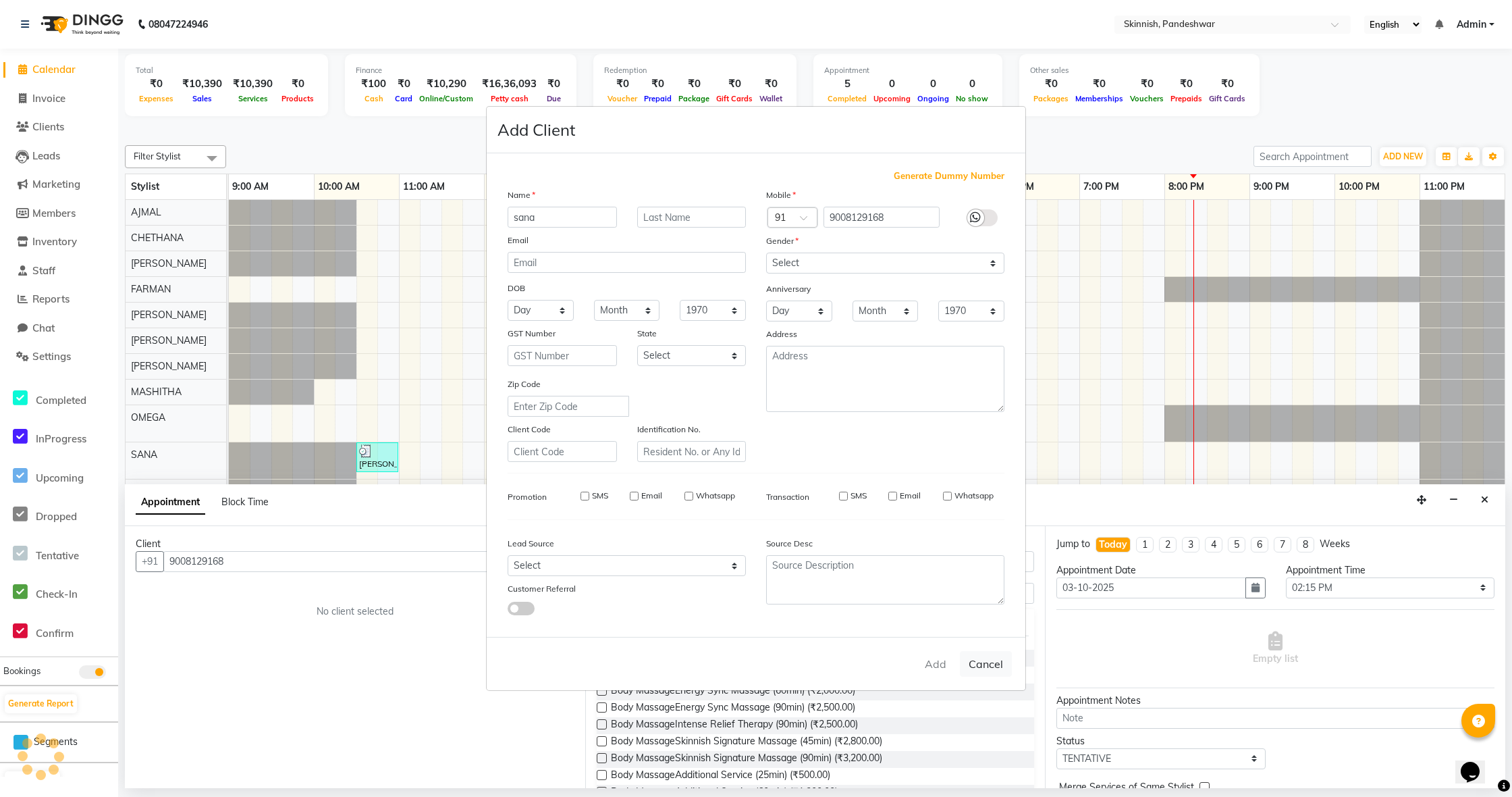
select select
checkbox input "false"
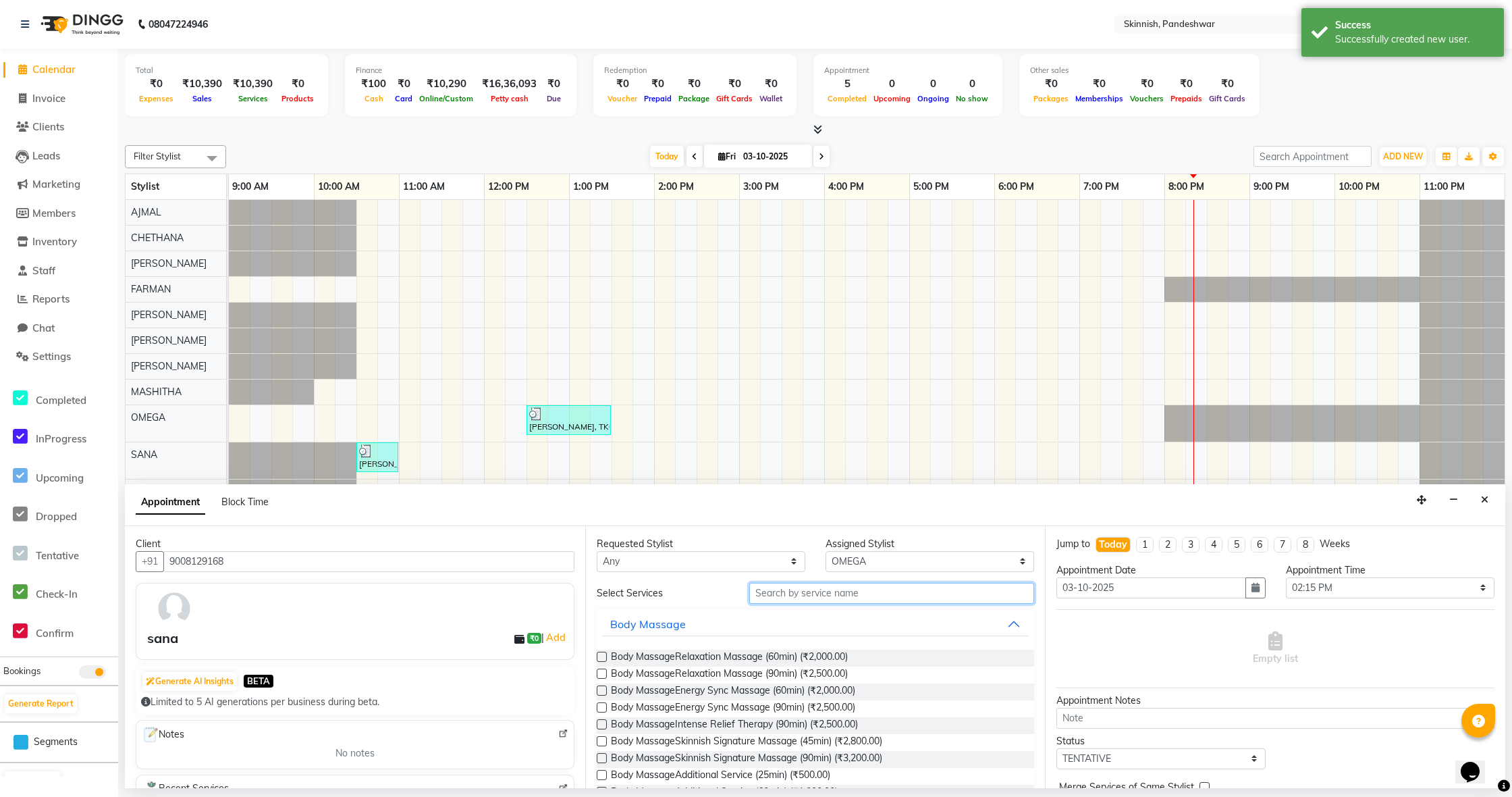
click at [802, 598] on input "text" at bounding box center [891, 593] width 285 height 21
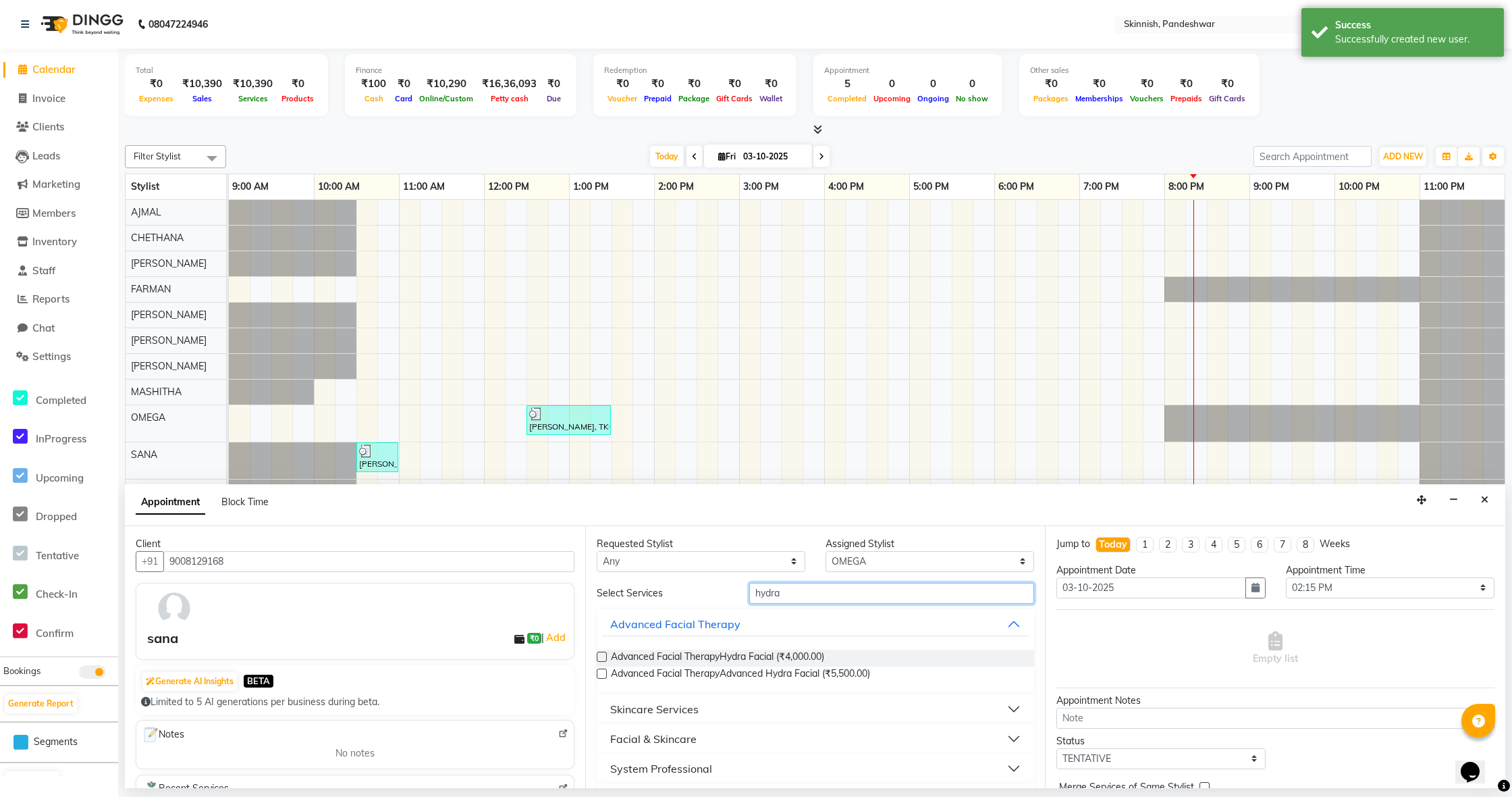
type input "hydra"
click at [603, 673] on label at bounding box center [602, 674] width 10 height 10
click at [603, 673] on input "checkbox" at bounding box center [601, 675] width 9 height 9
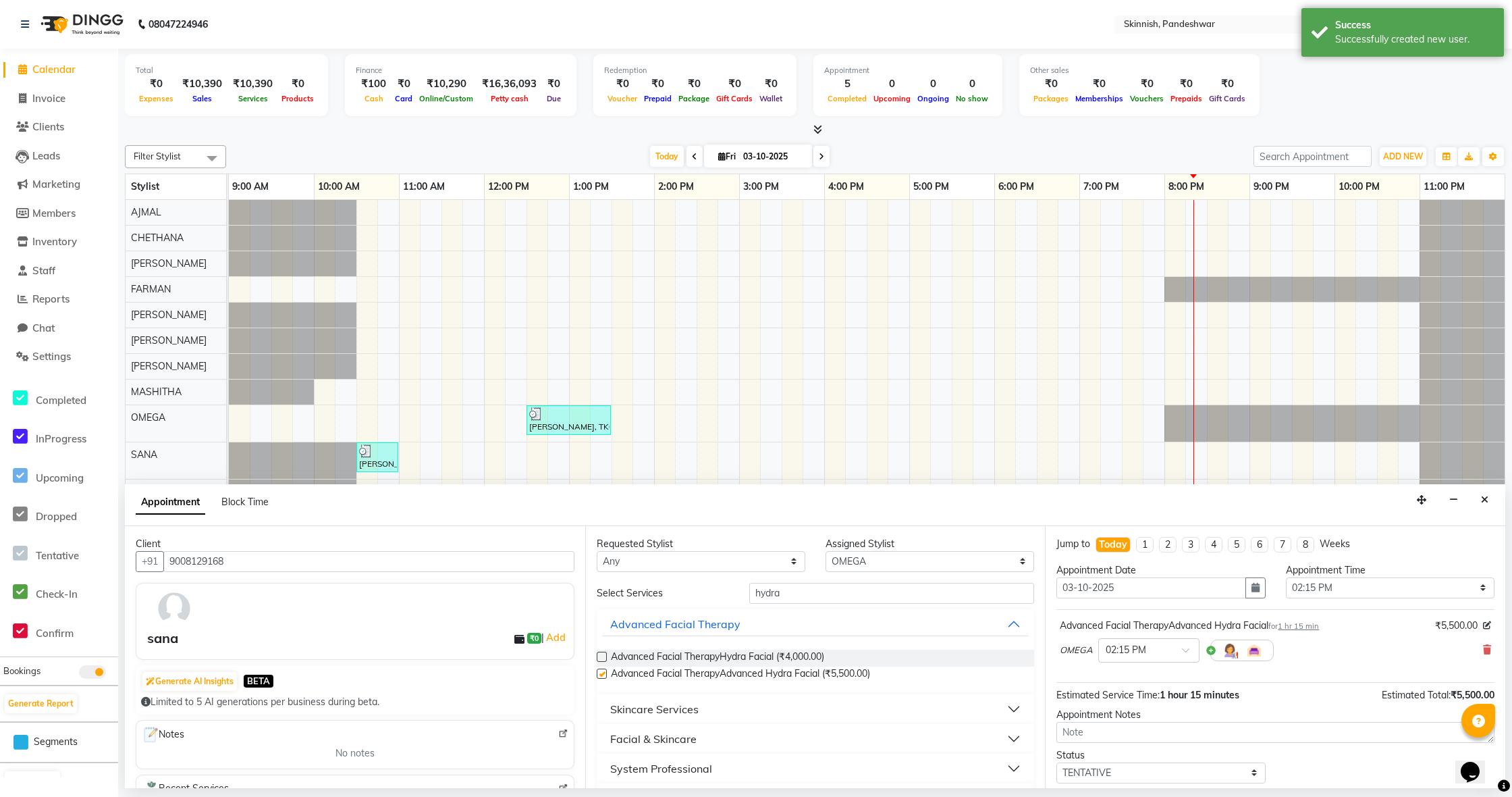
checkbox input "false"
click at [883, 587] on input "hydra" at bounding box center [891, 593] width 285 height 21
type input "h"
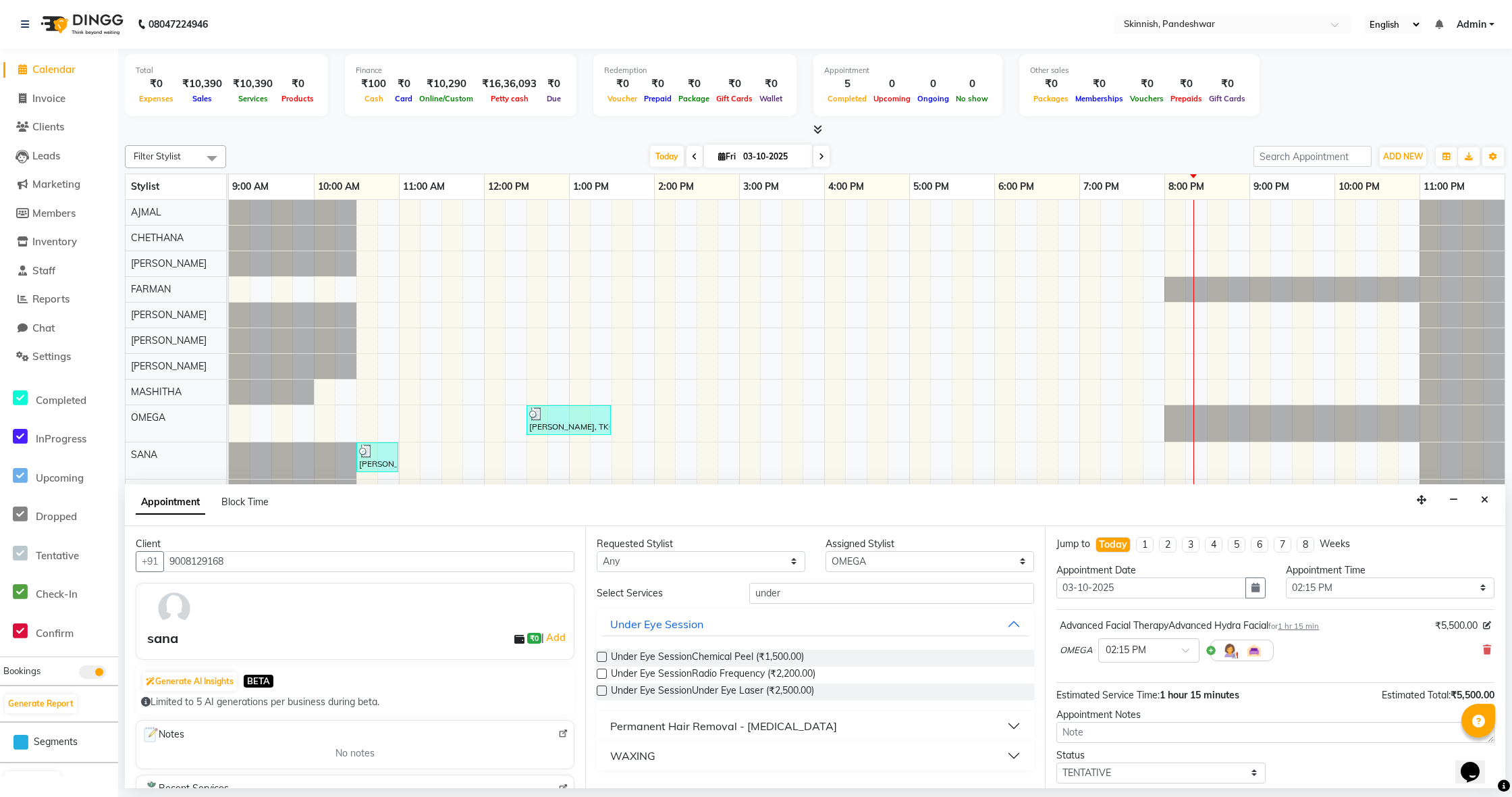
click at [687, 728] on div "Permanent Hair Removal - [MEDICAL_DATA]" at bounding box center [723, 725] width 227 height 16
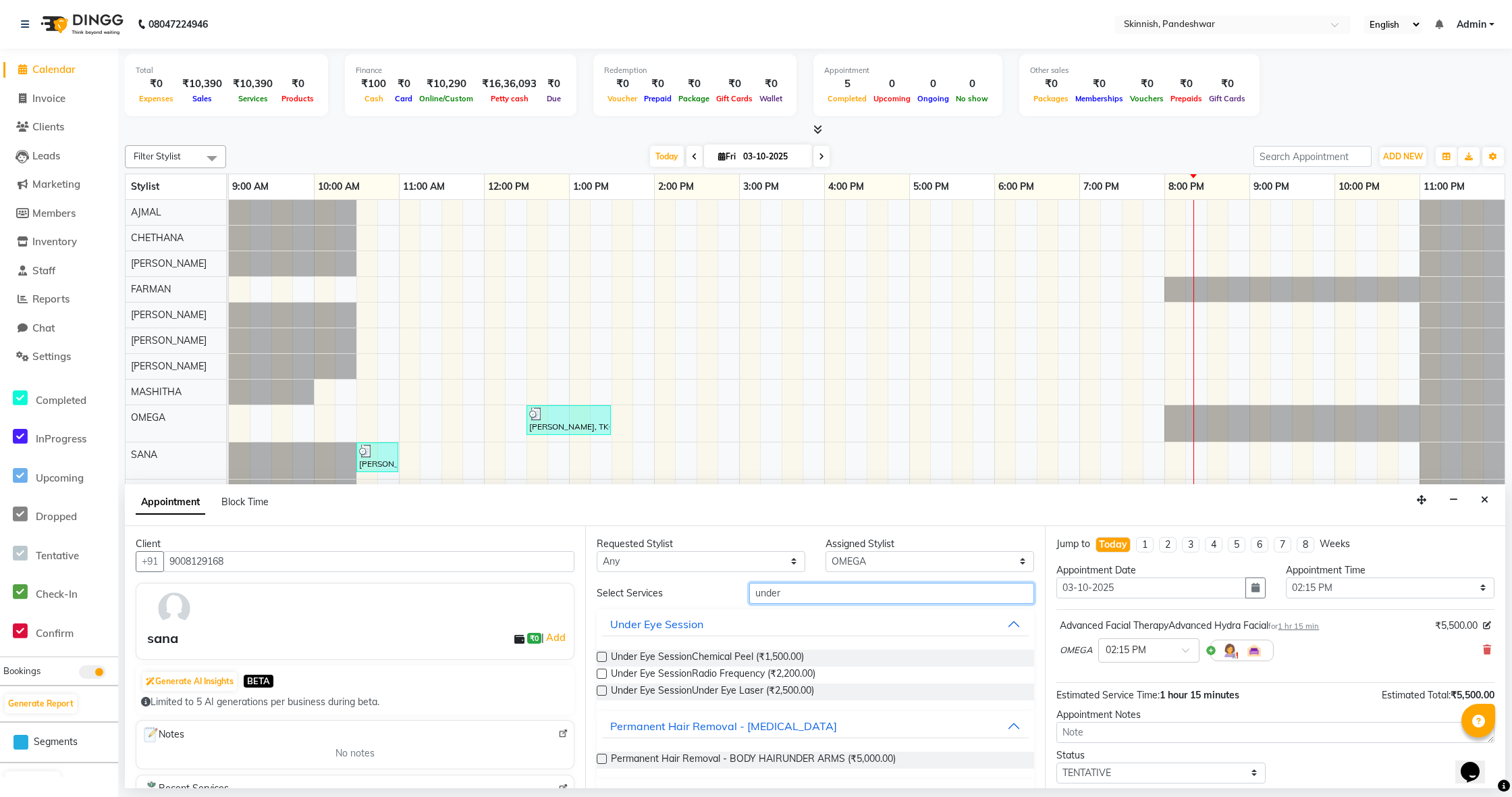
click at [804, 598] on input "under" at bounding box center [891, 593] width 285 height 21
type input "u"
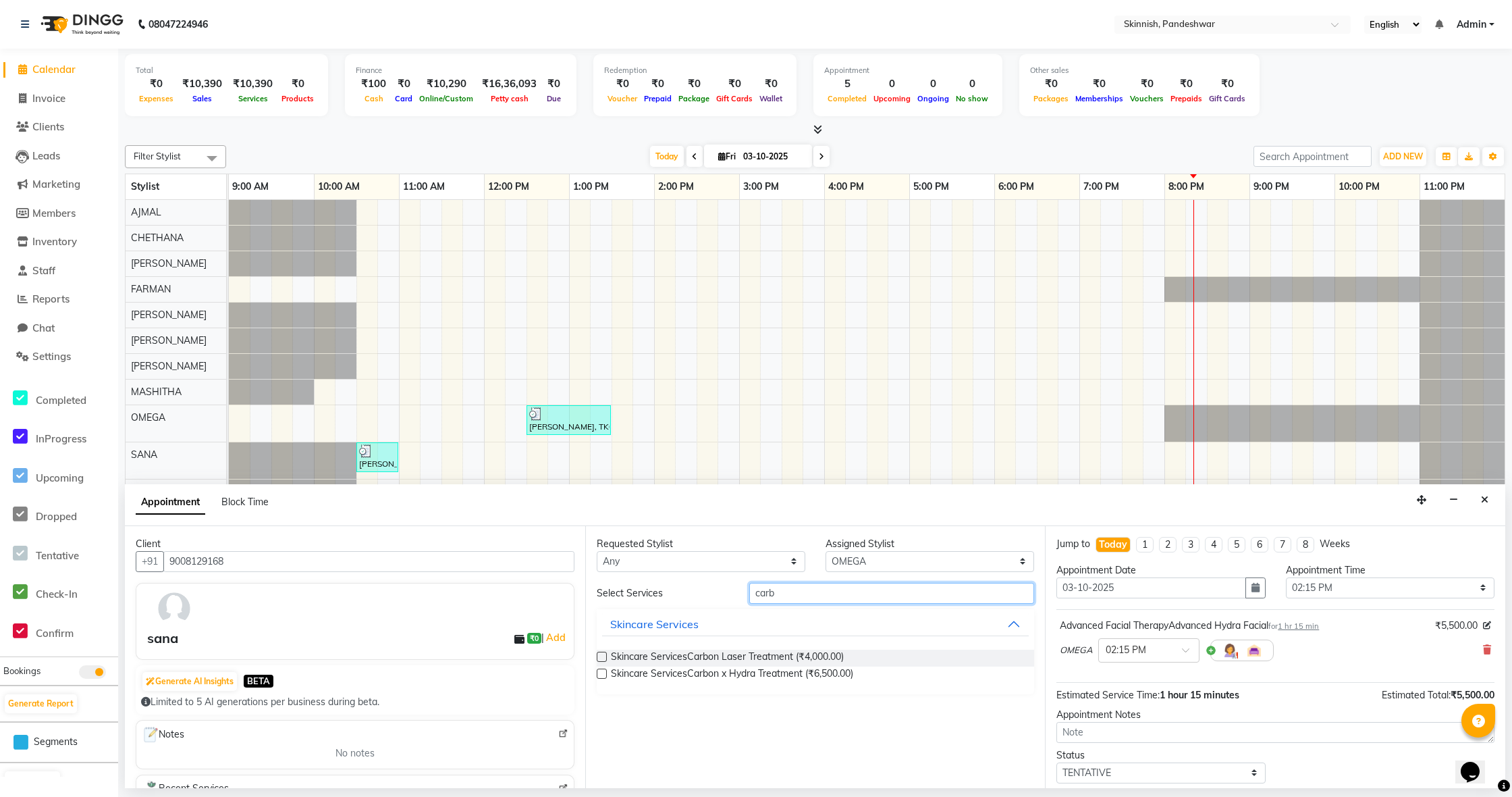
type input "carb"
click at [604, 654] on label at bounding box center [602, 657] width 10 height 10
click at [604, 654] on input "checkbox" at bounding box center [601, 658] width 9 height 9
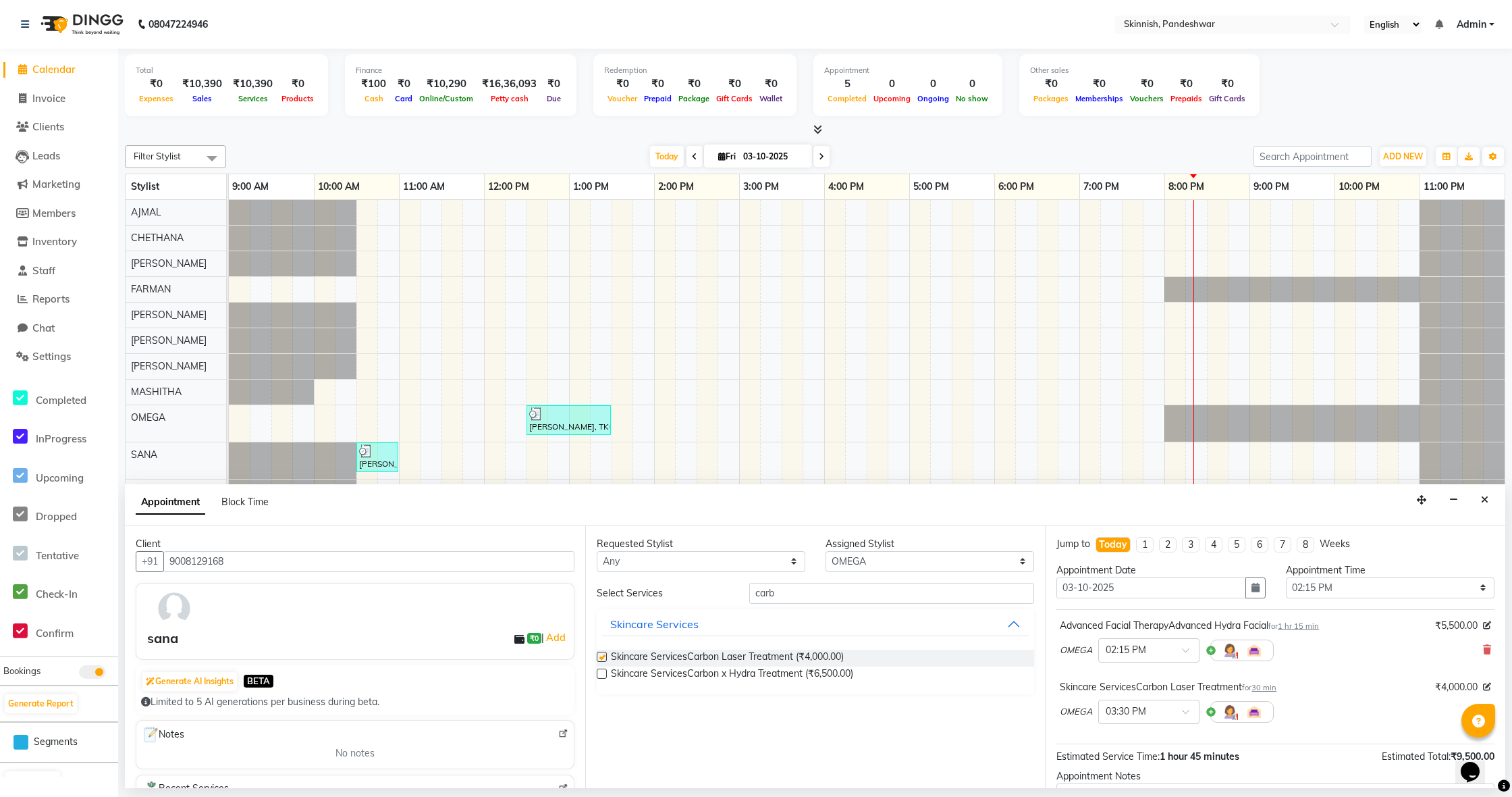
checkbox input "false"
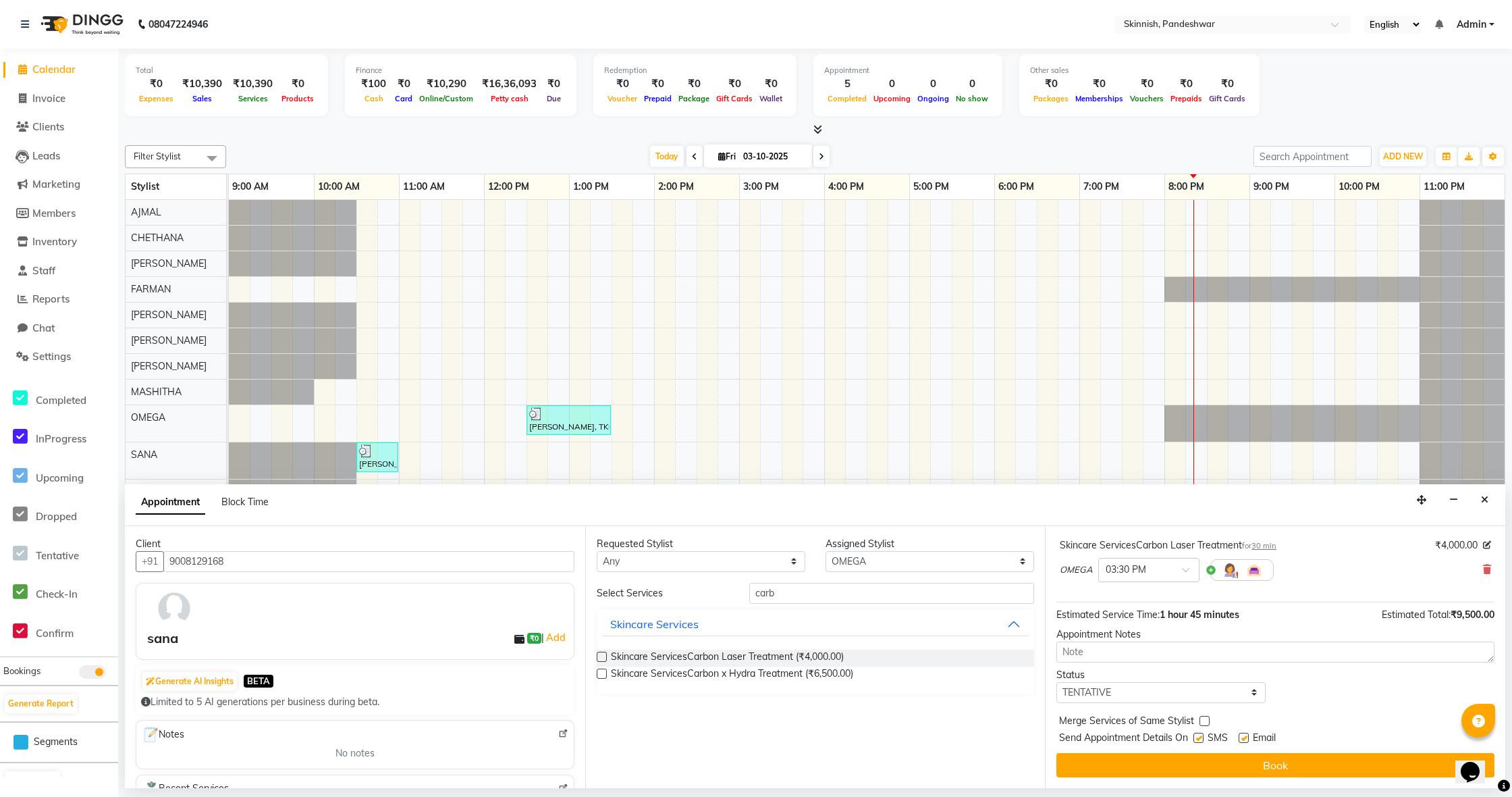
scroll to position [142, 0]
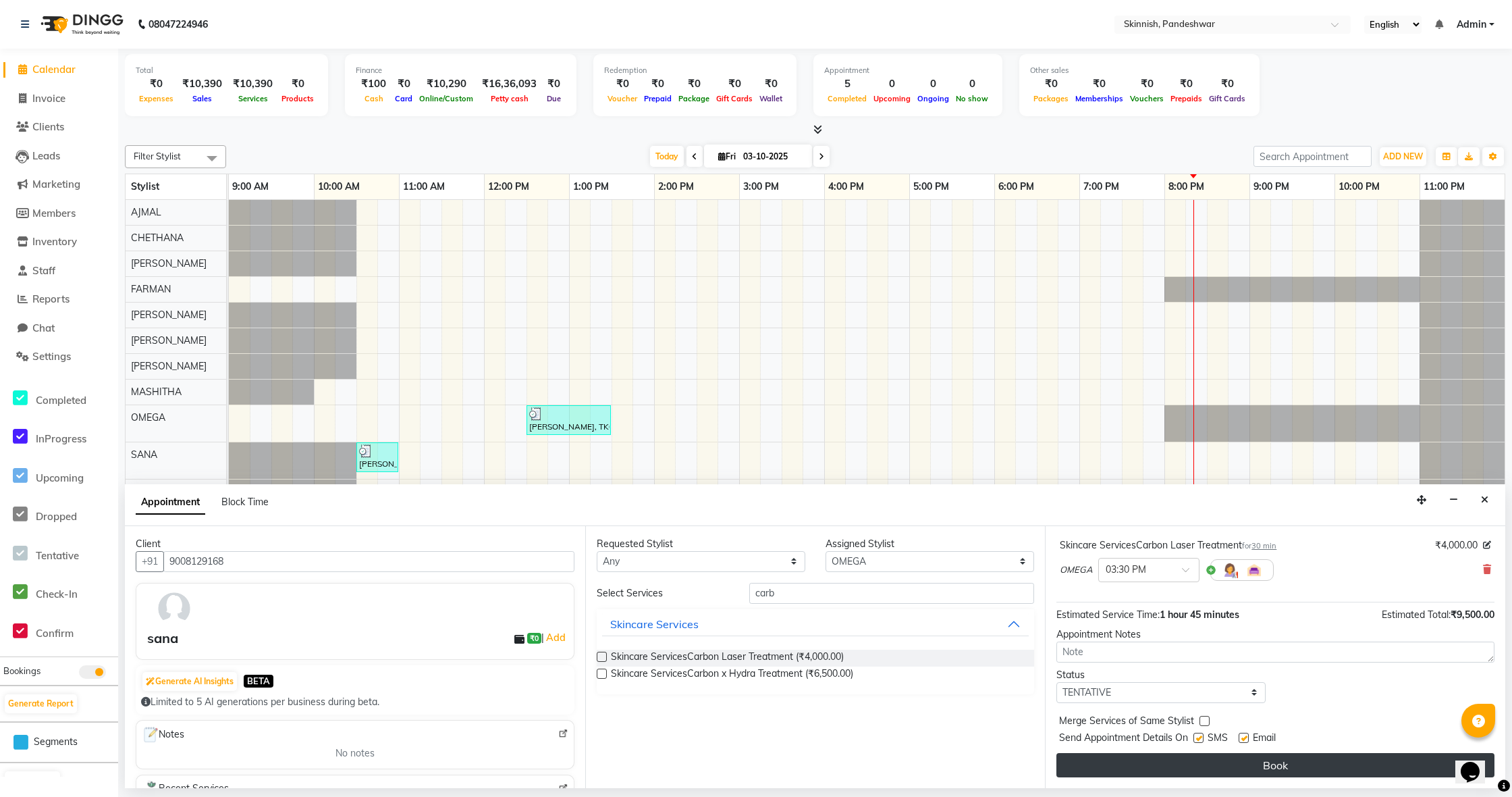
click at [1209, 771] on button "Book" at bounding box center [1276, 765] width 438 height 24
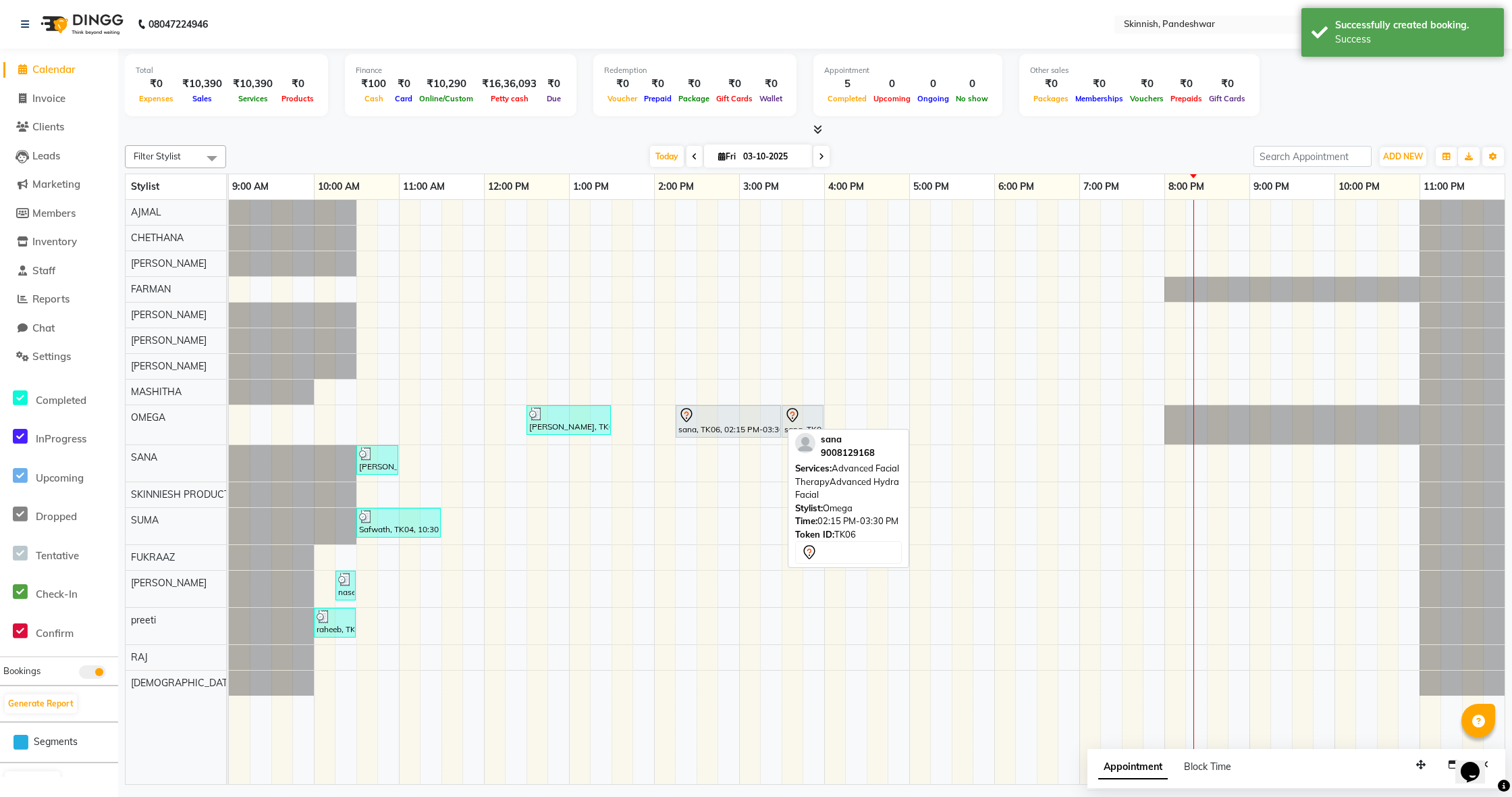
click at [723, 415] on div at bounding box center [728, 415] width 100 height 16
select select "7"
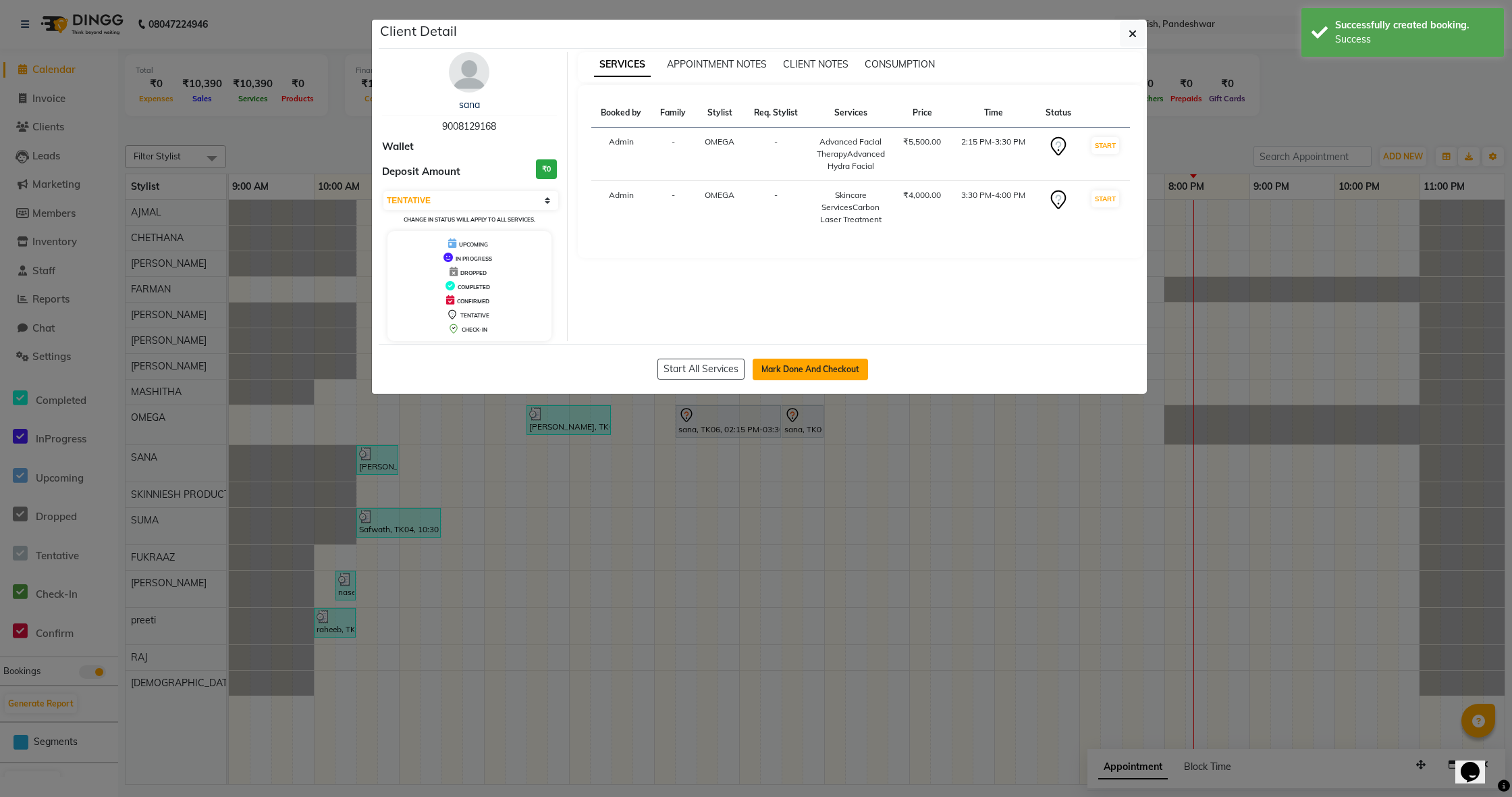
click at [805, 373] on button "Mark Done And Checkout" at bounding box center [810, 369] width 116 height 22
select select "7886"
select select "service"
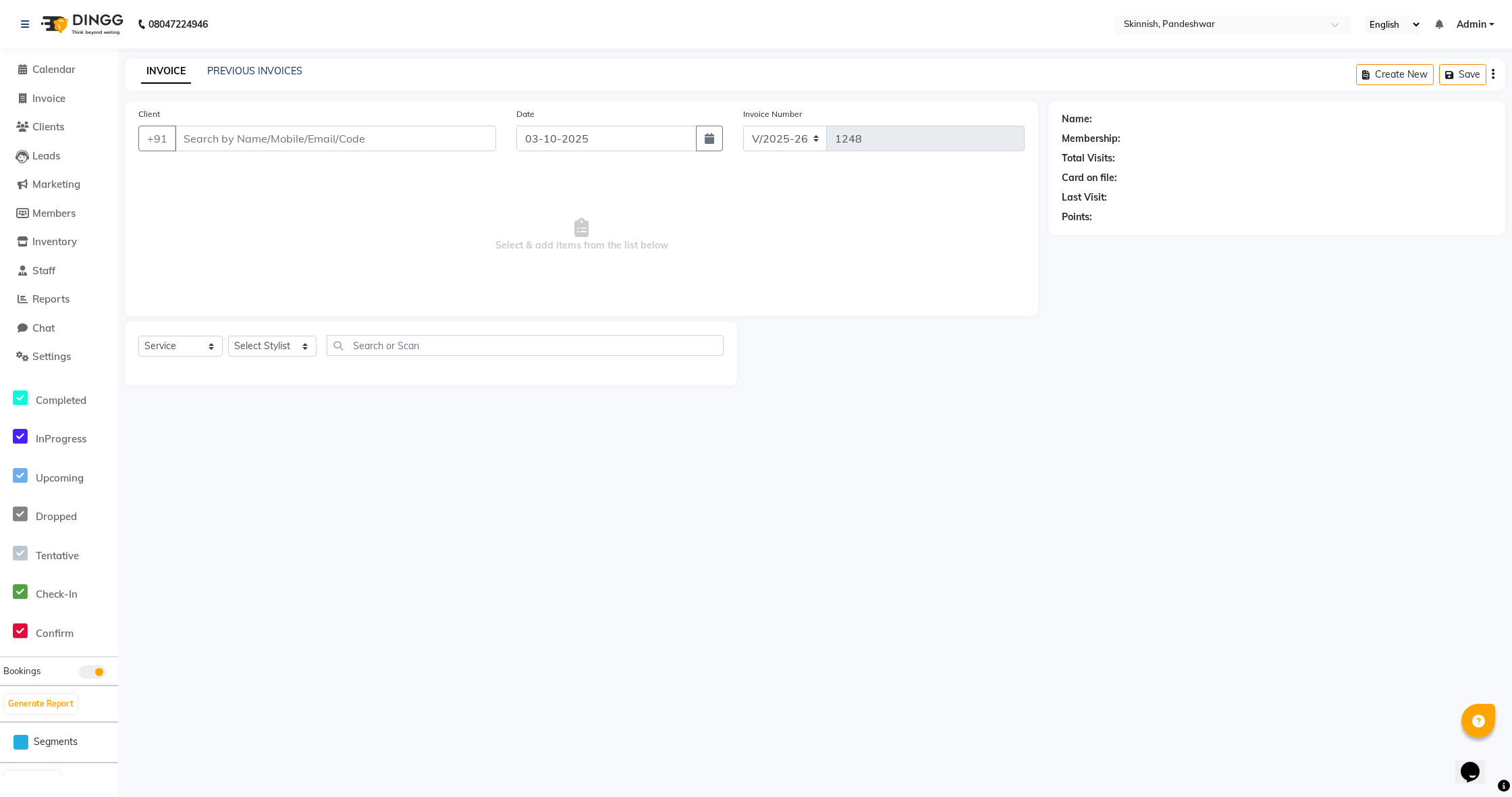
type input "9008129168"
select select "70532"
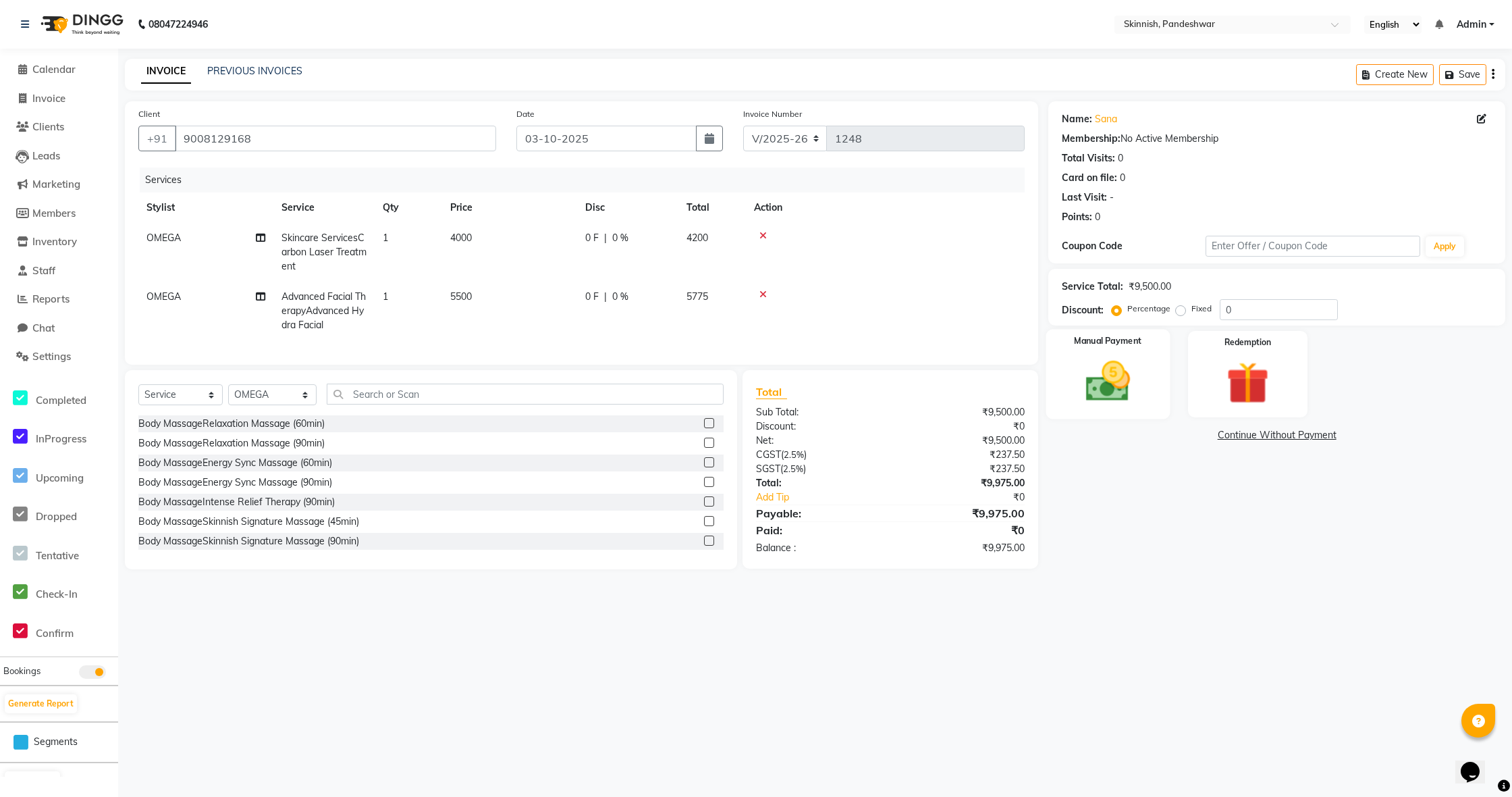
drag, startPoint x: 1106, startPoint y: 365, endPoint x: 1099, endPoint y: 373, distance: 10.6
click at [1105, 365] on img at bounding box center [1108, 381] width 72 height 51
drag, startPoint x: 1242, startPoint y: 435, endPoint x: 1236, endPoint y: 445, distance: 11.7
click at [1241, 435] on span "UPI" at bounding box center [1244, 436] width 21 height 16
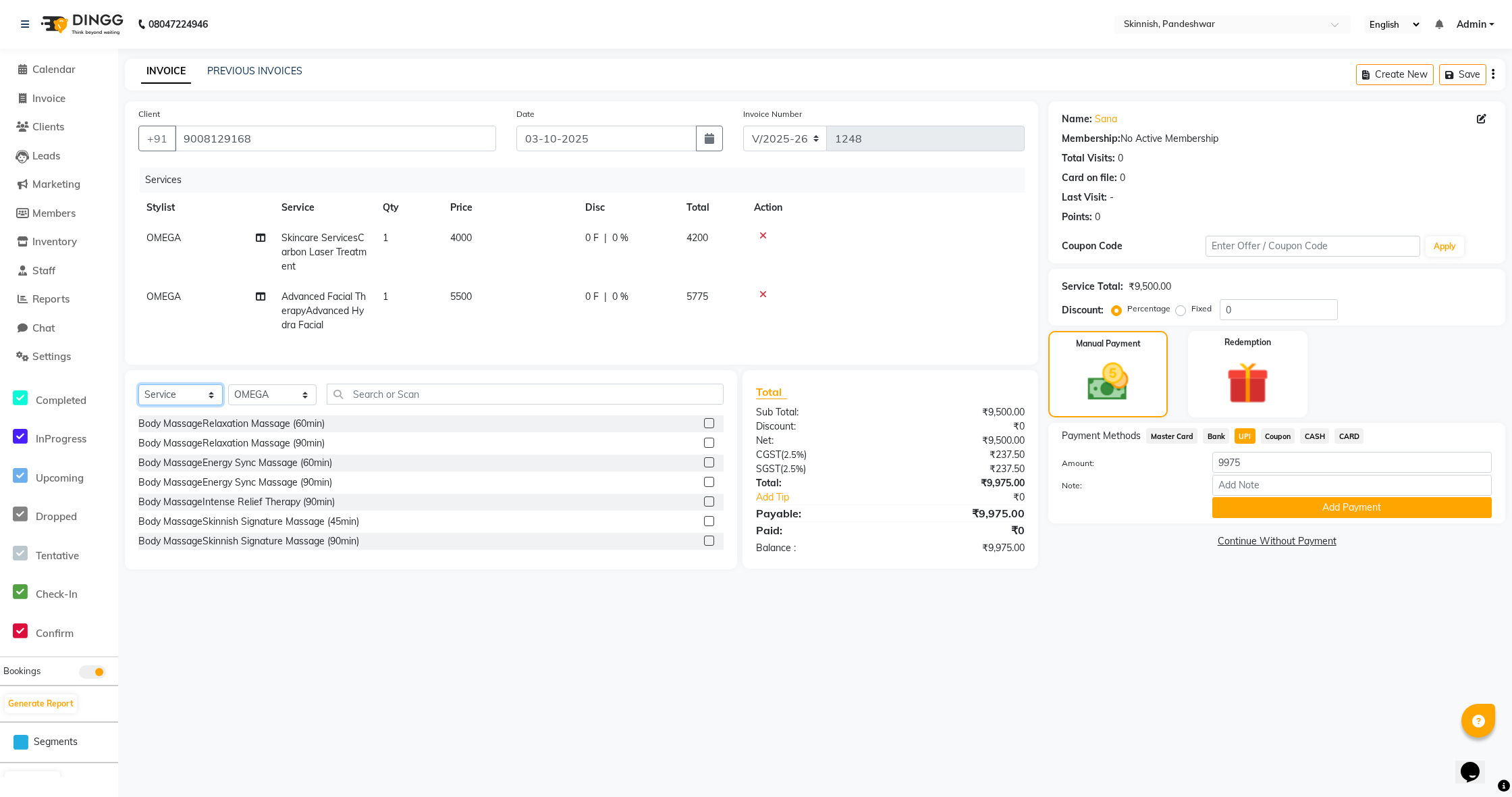
select select "product"
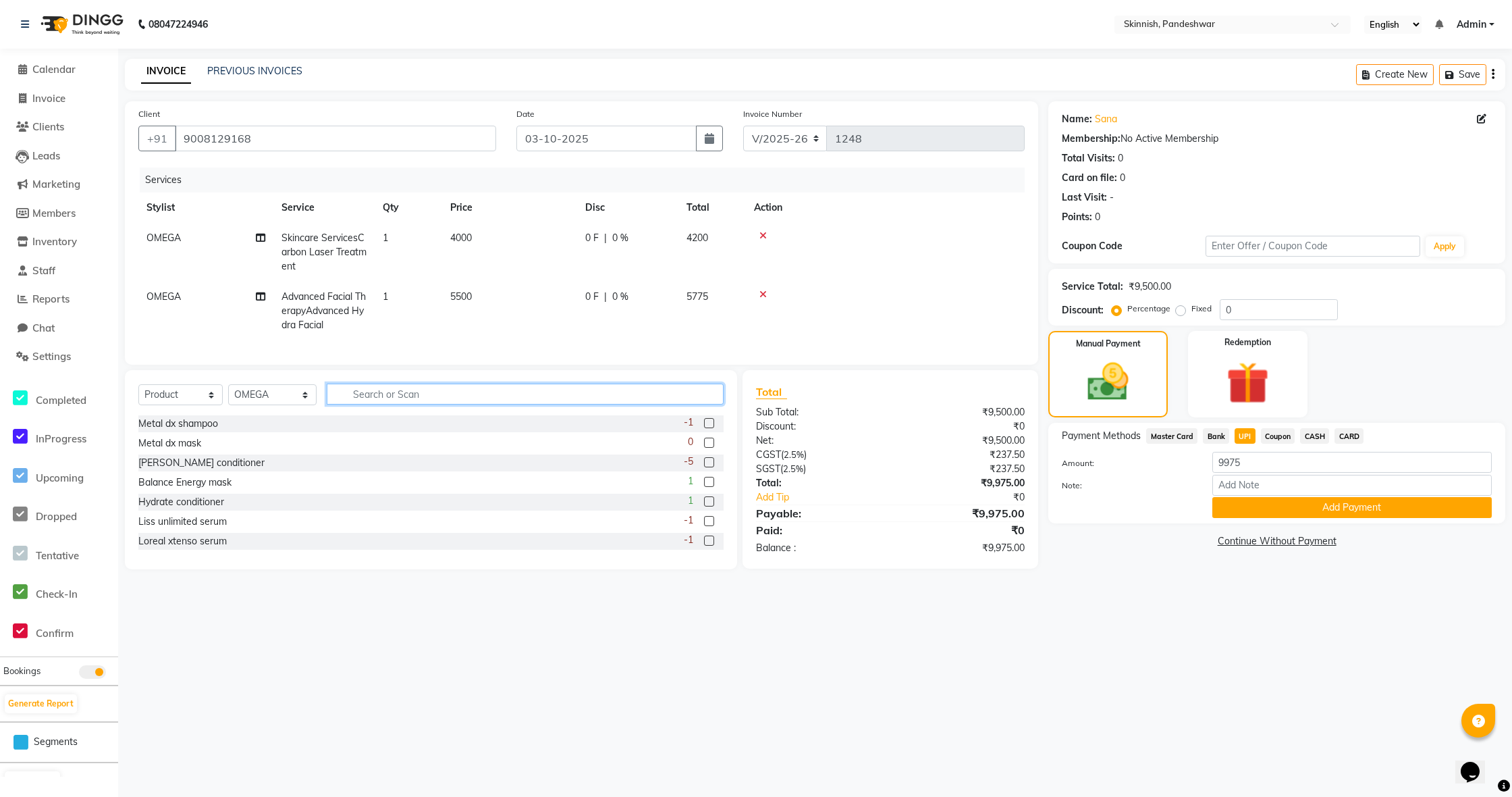
click at [412, 391] on input "text" at bounding box center [525, 394] width 397 height 21
type input "moon"
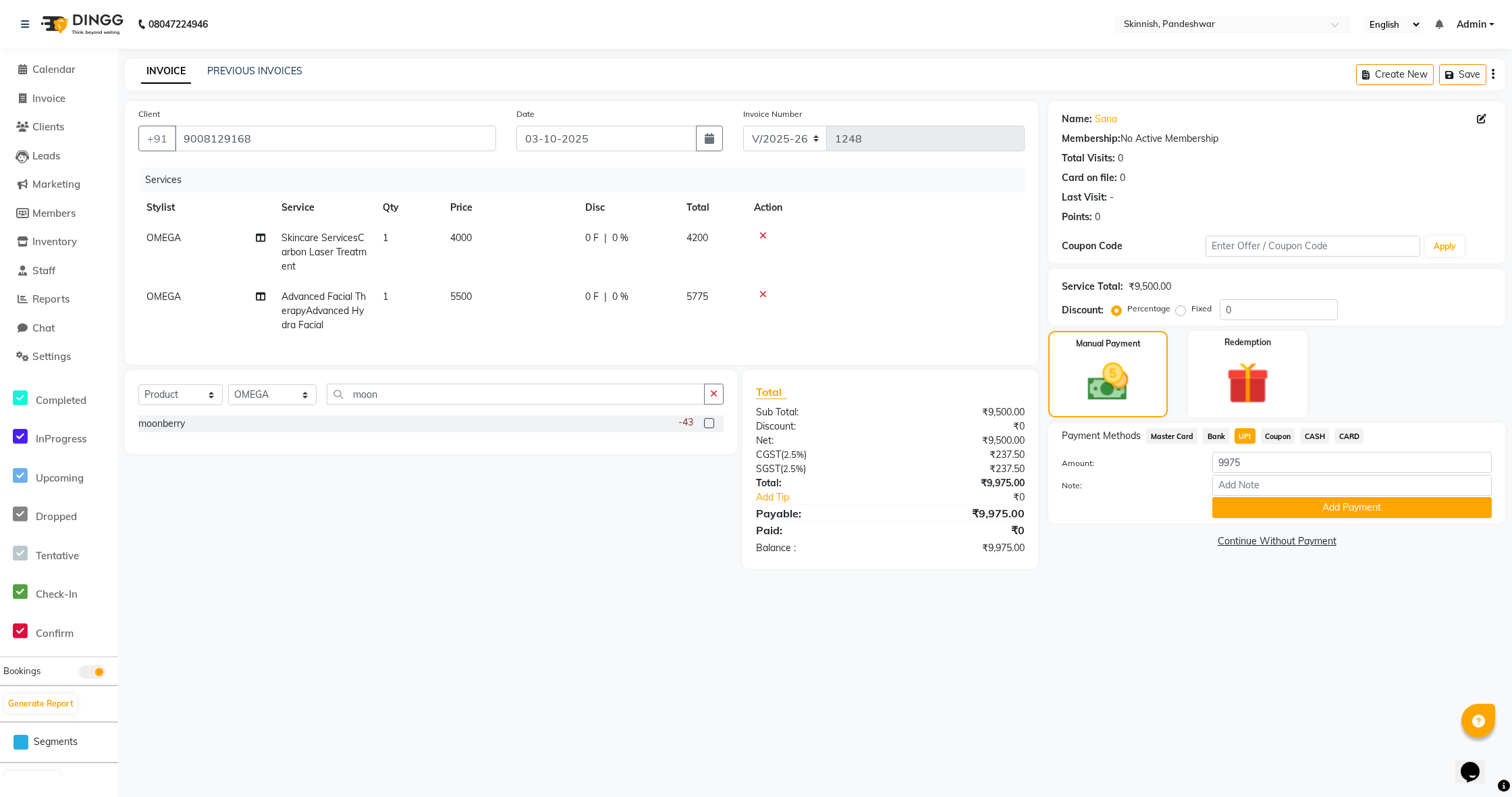
click at [708, 423] on label at bounding box center [709, 423] width 10 height 10
click at [708, 423] on input "checkbox" at bounding box center [709, 424] width 9 height 9
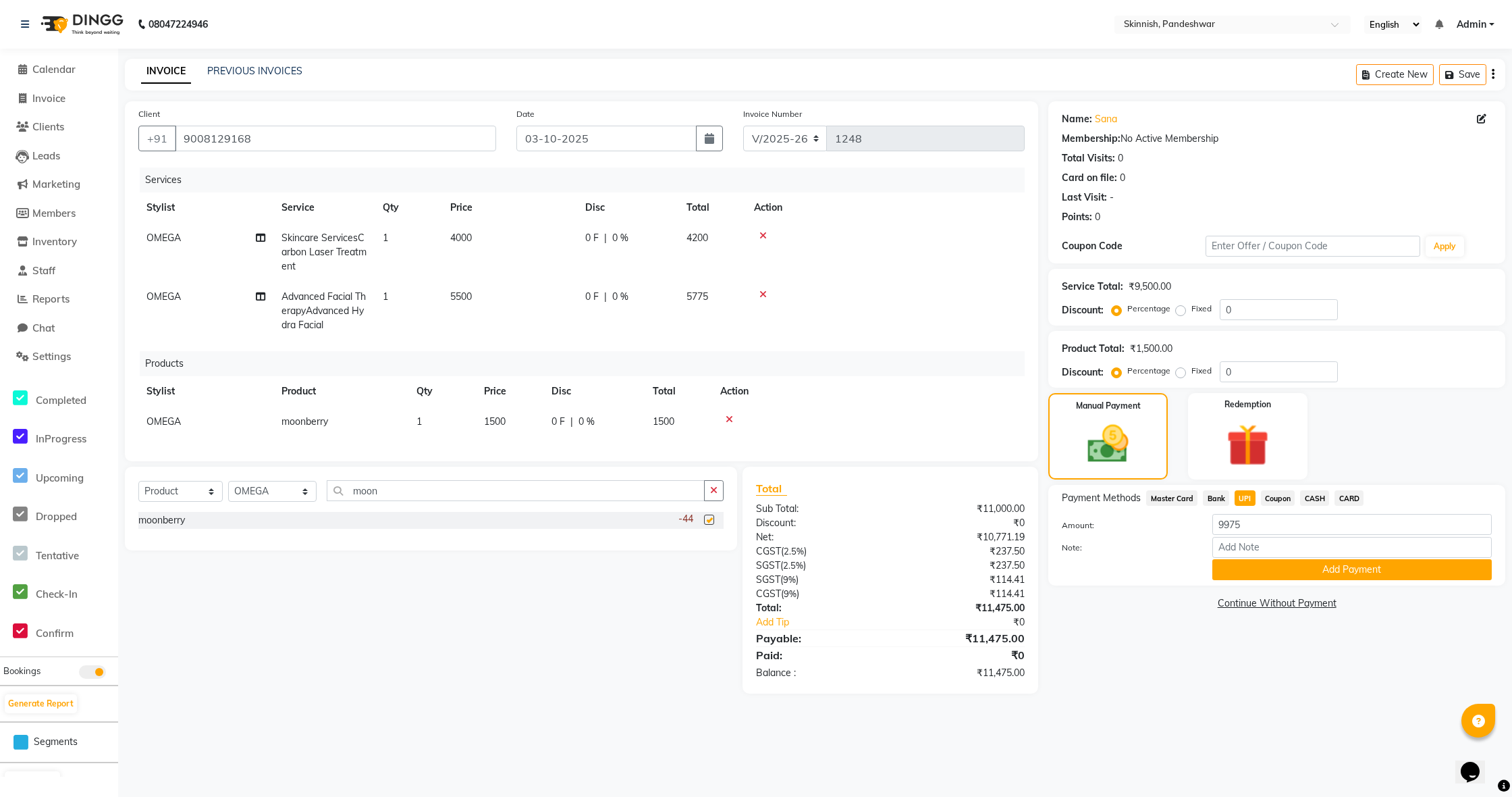
checkbox input "false"
click at [491, 494] on input "moon" at bounding box center [515, 490] width 378 height 21
type input "m"
type input "golde"
click at [710, 519] on label at bounding box center [709, 520] width 10 height 10
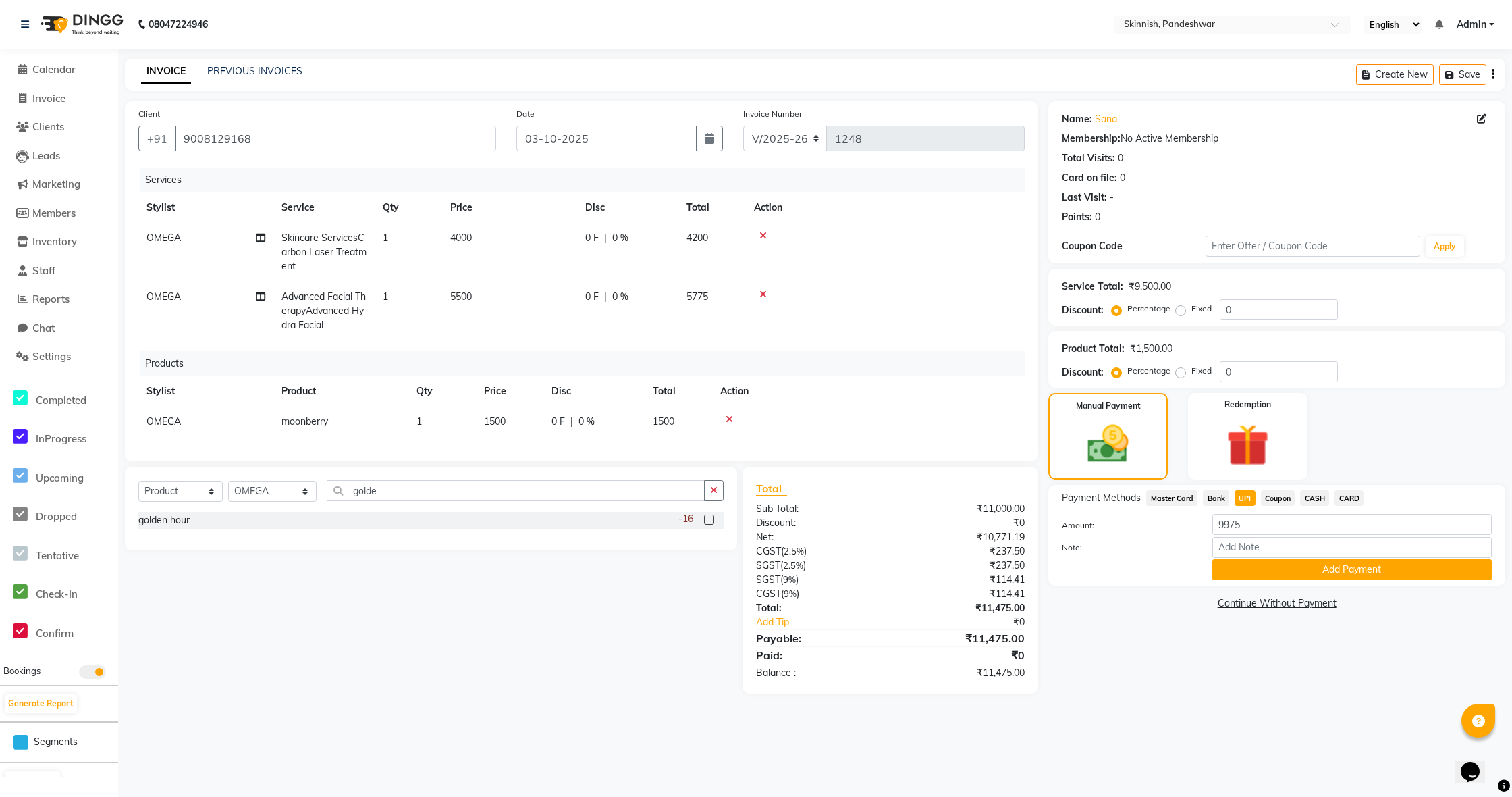
click at [710, 519] on input "checkbox" at bounding box center [709, 520] width 9 height 9
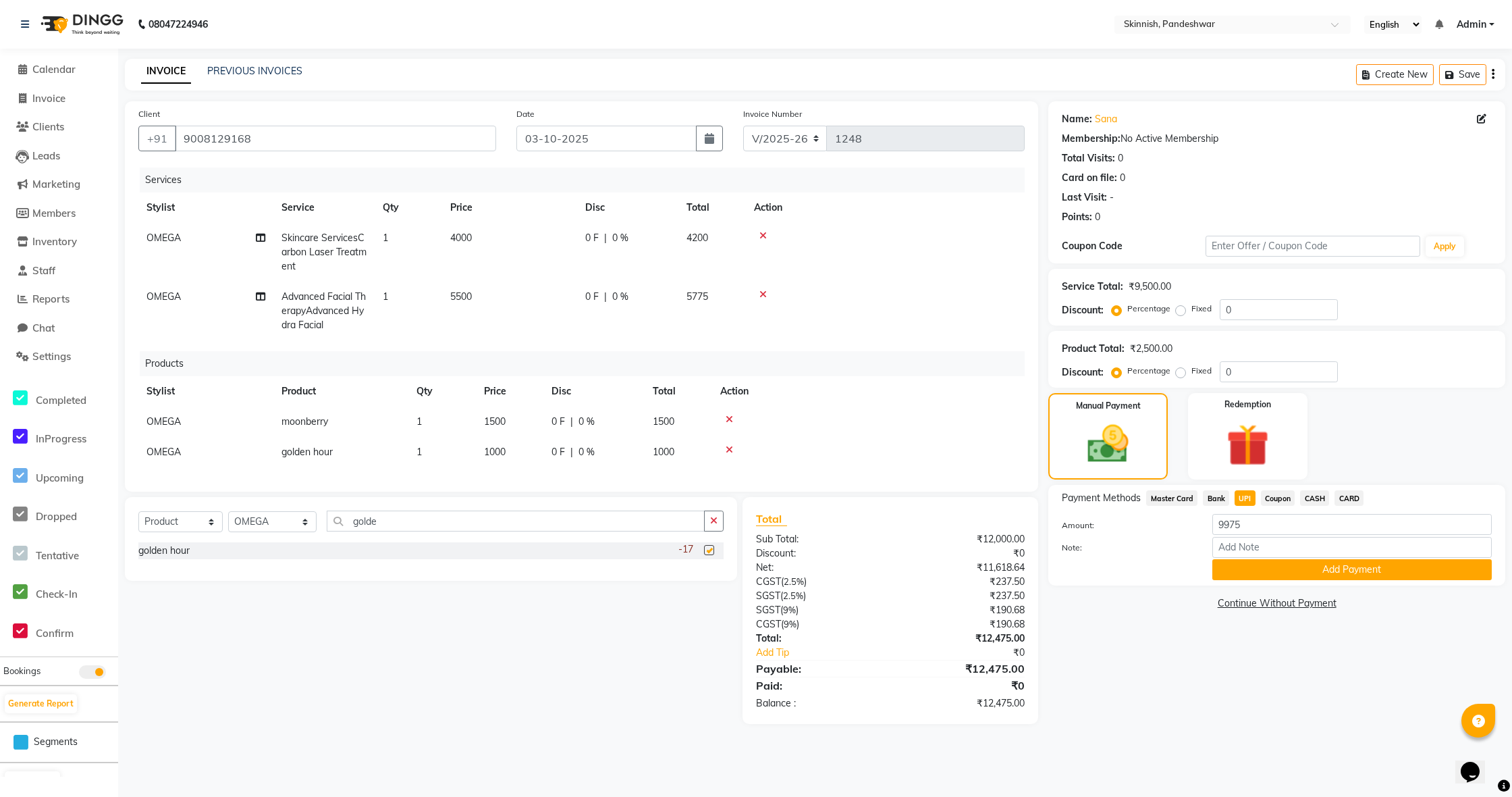
checkbox input "false"
click at [1285, 497] on span "Coupon" at bounding box center [1278, 498] width 35 height 16
type input "12475"
click at [1243, 502] on span "UPI" at bounding box center [1244, 498] width 21 height 16
click at [514, 446] on td "1000" at bounding box center [509, 452] width 67 height 30
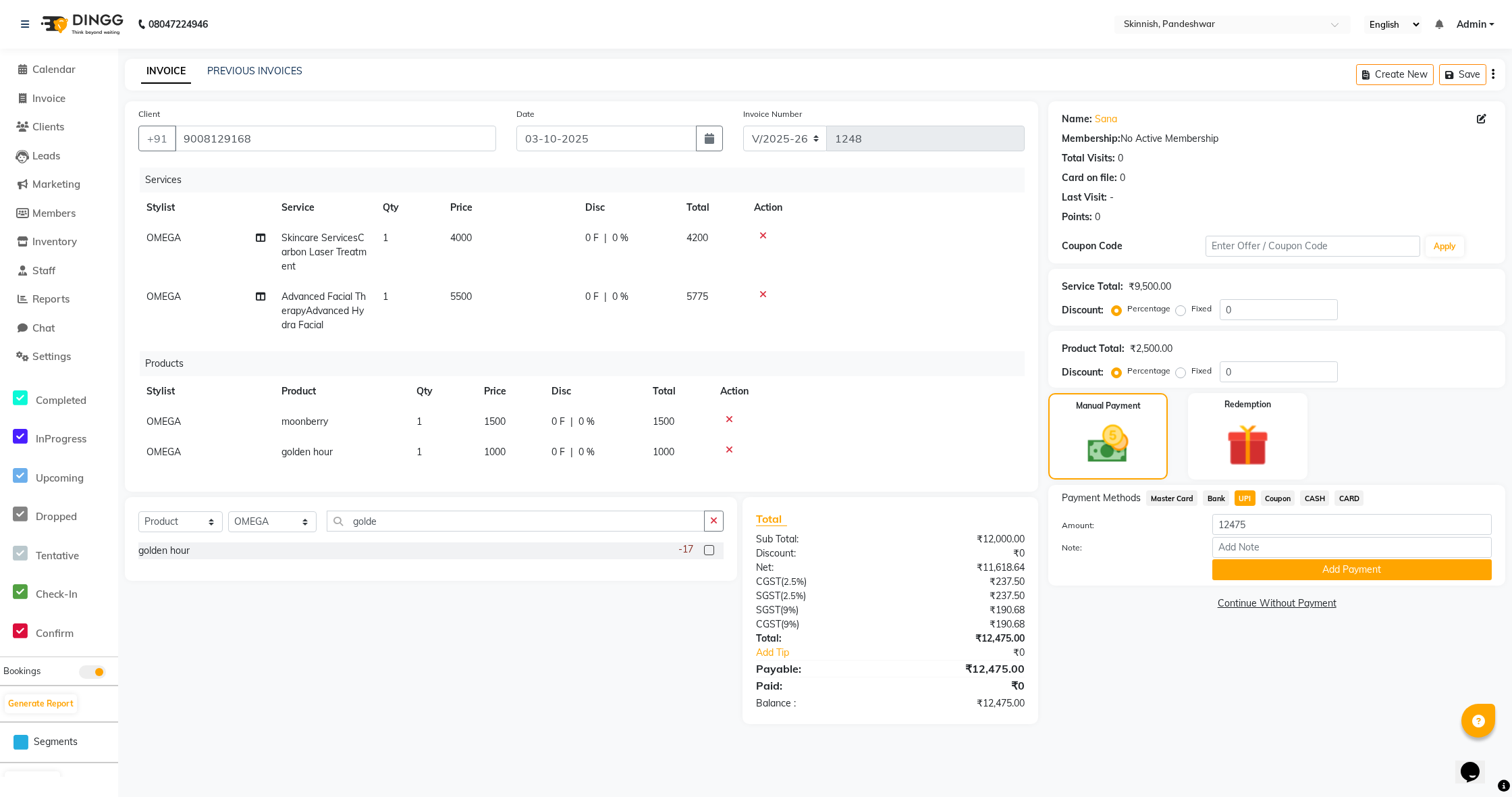
select select "70532"
click at [521, 460] on input "1000" at bounding box center [509, 455] width 51 height 21
type input "1500"
click at [1304, 497] on span "CASH" at bounding box center [1314, 498] width 29 height 16
type input "12975"
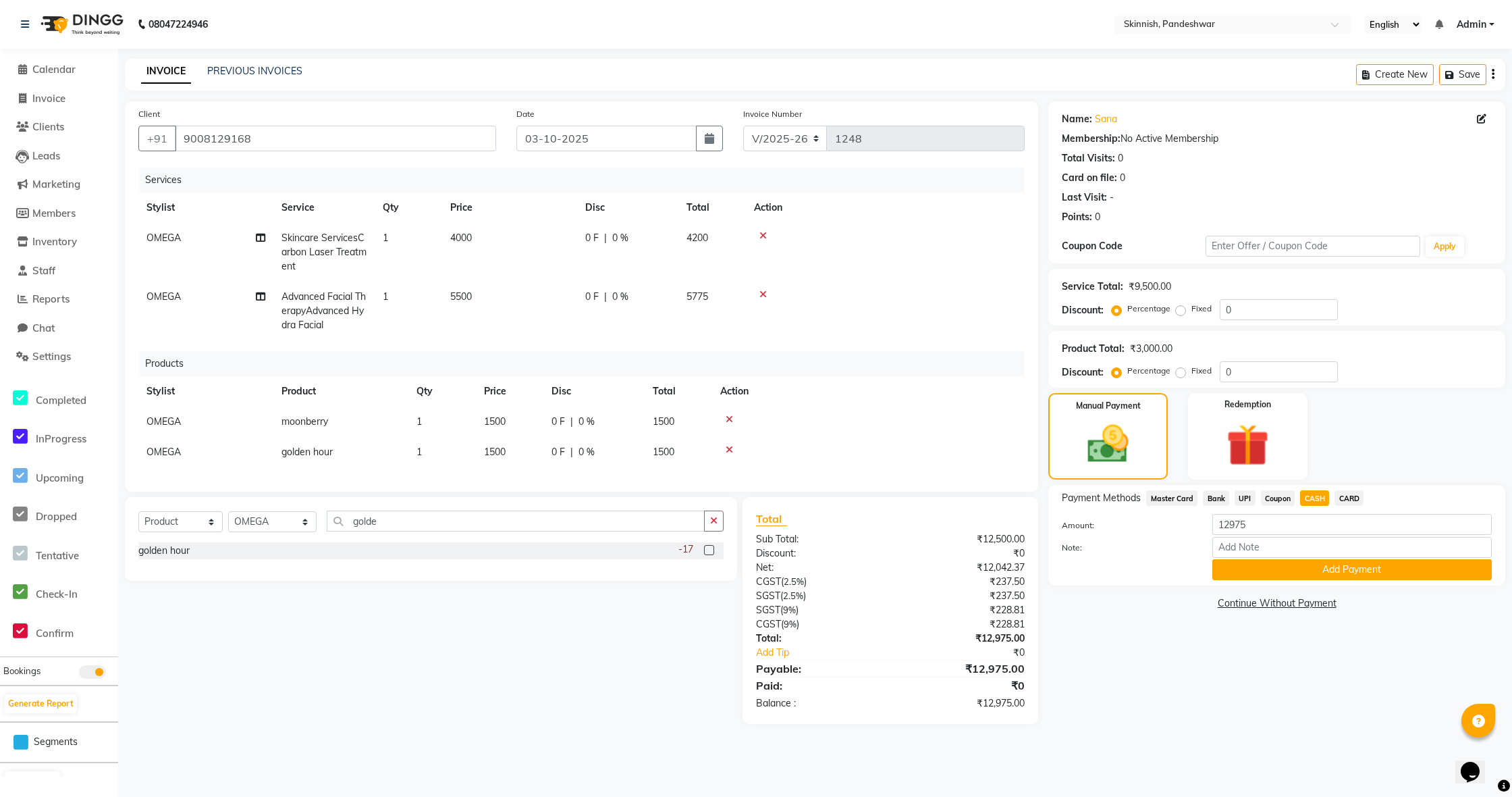
click at [1246, 500] on span "UPI" at bounding box center [1244, 498] width 21 height 16
click at [1191, 368] on label "Fixed" at bounding box center [1200, 370] width 20 height 12
click at [1178, 368] on input "Fixed" at bounding box center [1182, 370] width 9 height 9
radio input "true"
click at [1307, 497] on span "CASH" at bounding box center [1314, 498] width 29 height 16
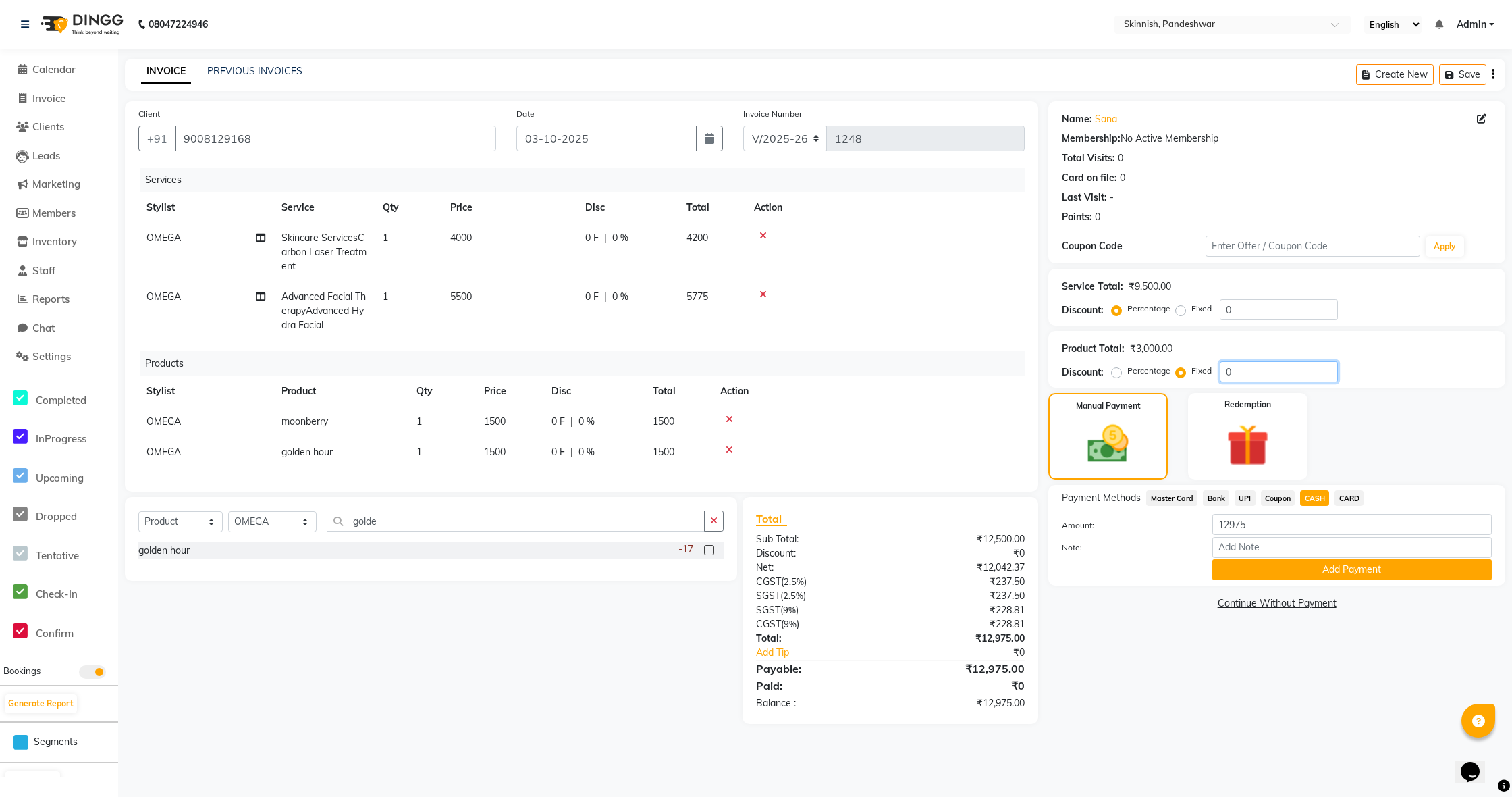
click at [1239, 372] on input "0" at bounding box center [1278, 371] width 118 height 21
type input "975"
click at [1282, 497] on span "Coupon" at bounding box center [1278, 498] width 35 height 16
type input "12000"
click at [1314, 497] on span "CASH" at bounding box center [1314, 498] width 29 height 16
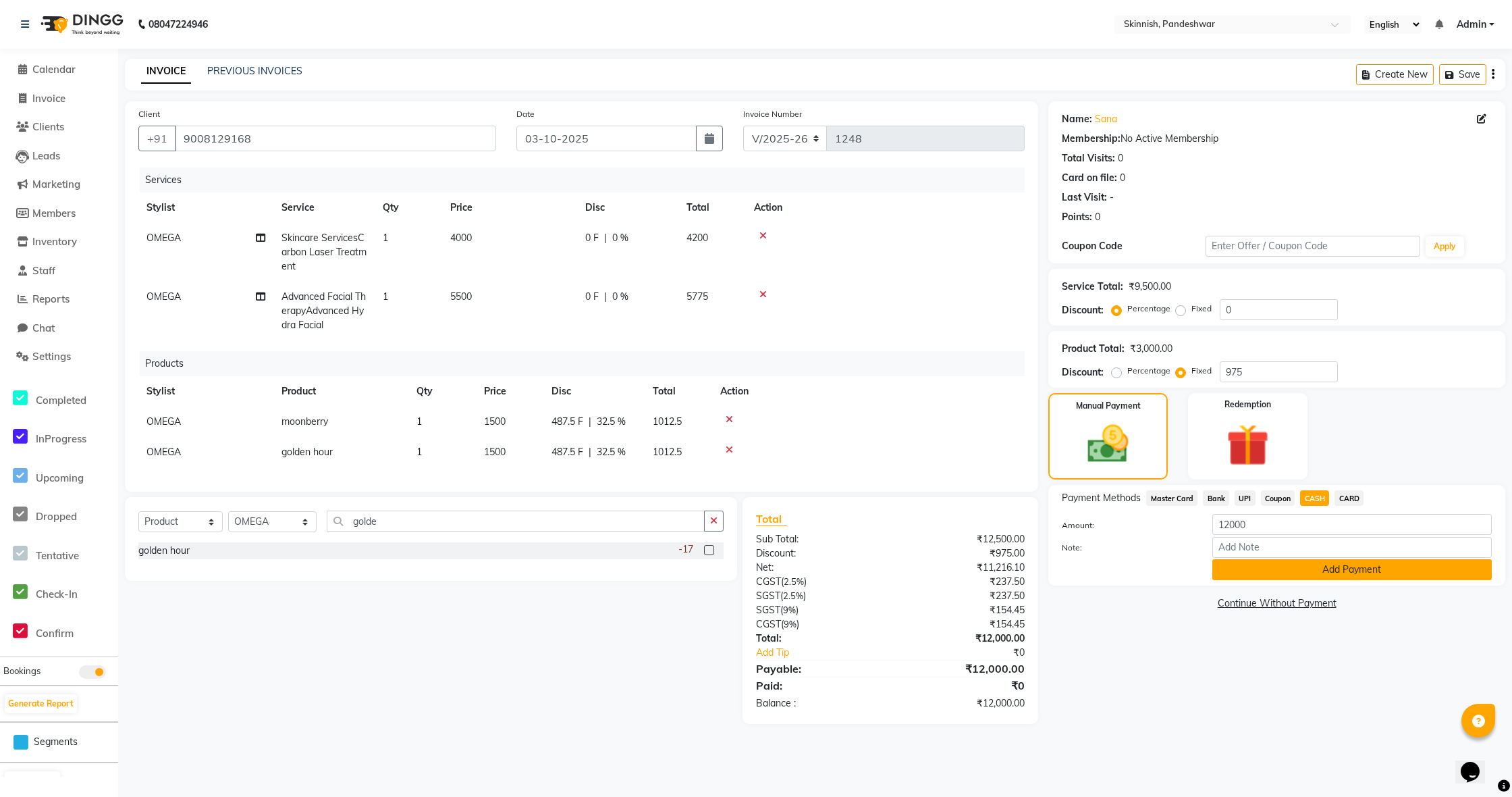
click at [1373, 576] on button "Add Payment" at bounding box center [1351, 569] width 280 height 21
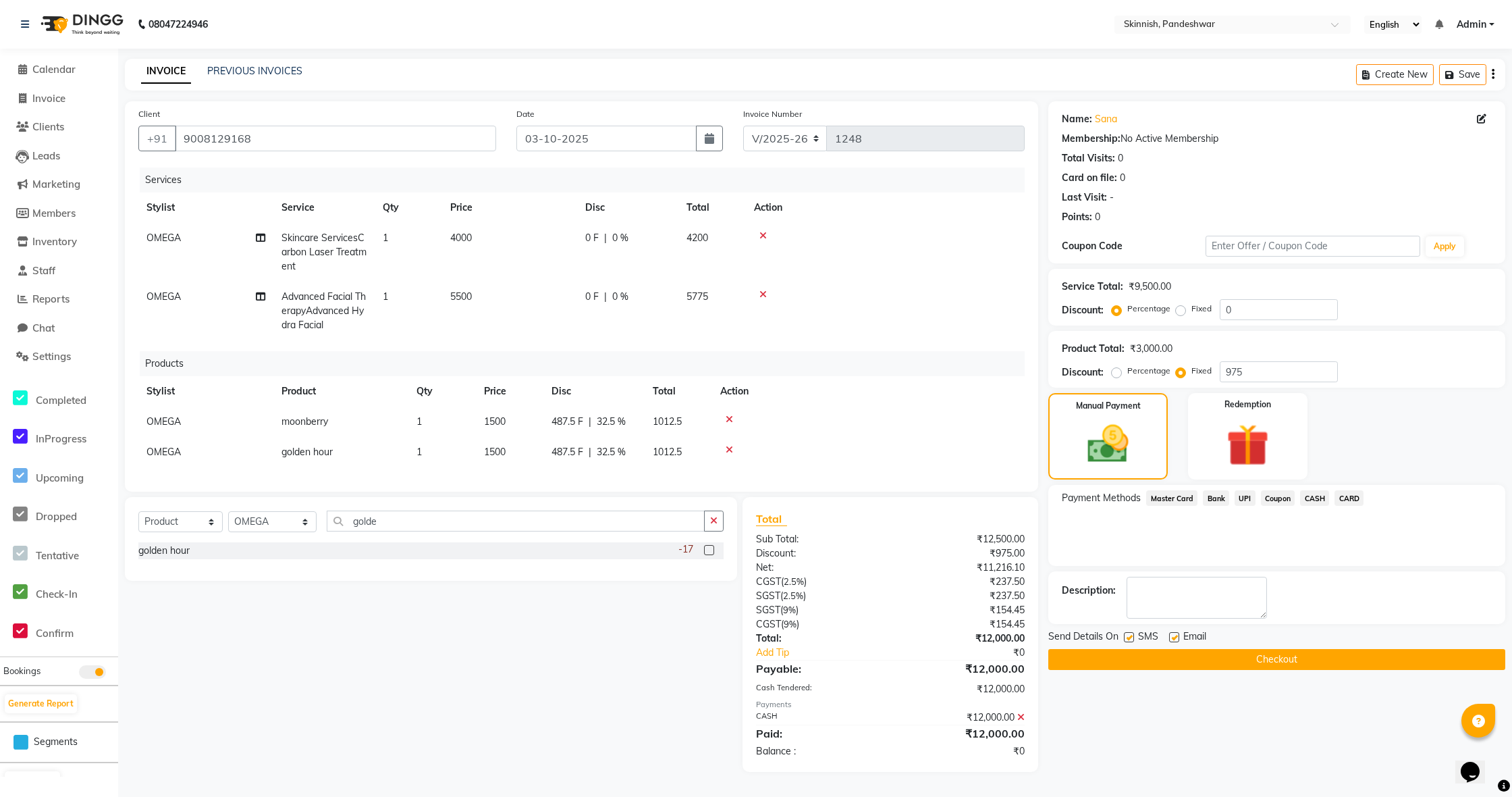
drag, startPoint x: 1373, startPoint y: 662, endPoint x: 1359, endPoint y: 646, distance: 21.3
click at [1371, 661] on button "Checkout" at bounding box center [1276, 659] width 457 height 21
